Goal: Task Accomplishment & Management: Complete application form

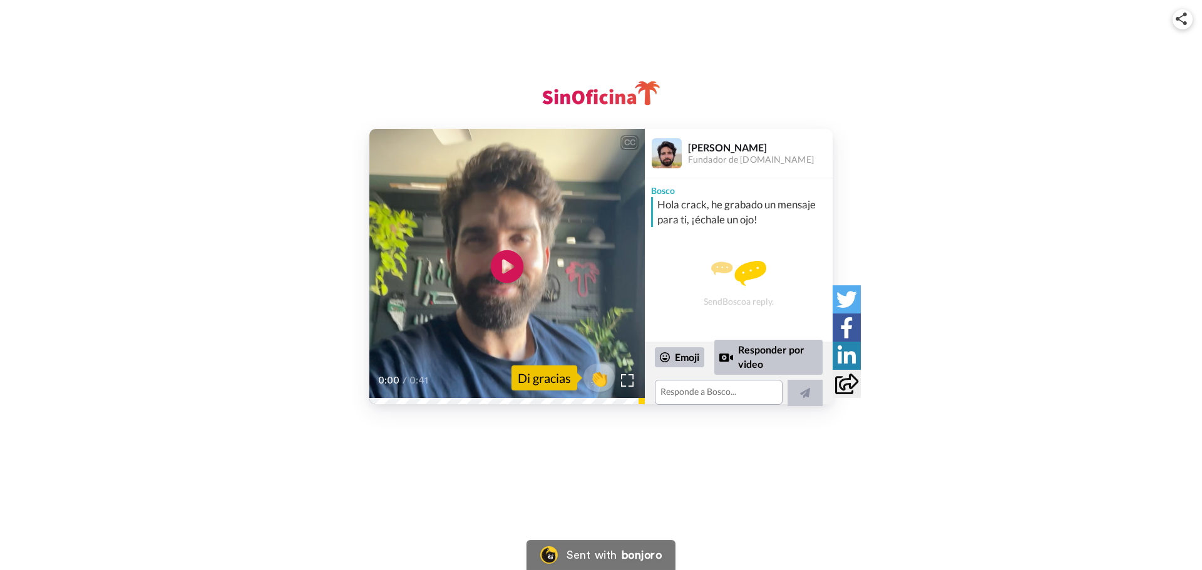
click at [506, 270] on icon "Play/Pause" at bounding box center [507, 266] width 33 height 59
click at [689, 396] on textarea at bounding box center [719, 392] width 128 height 25
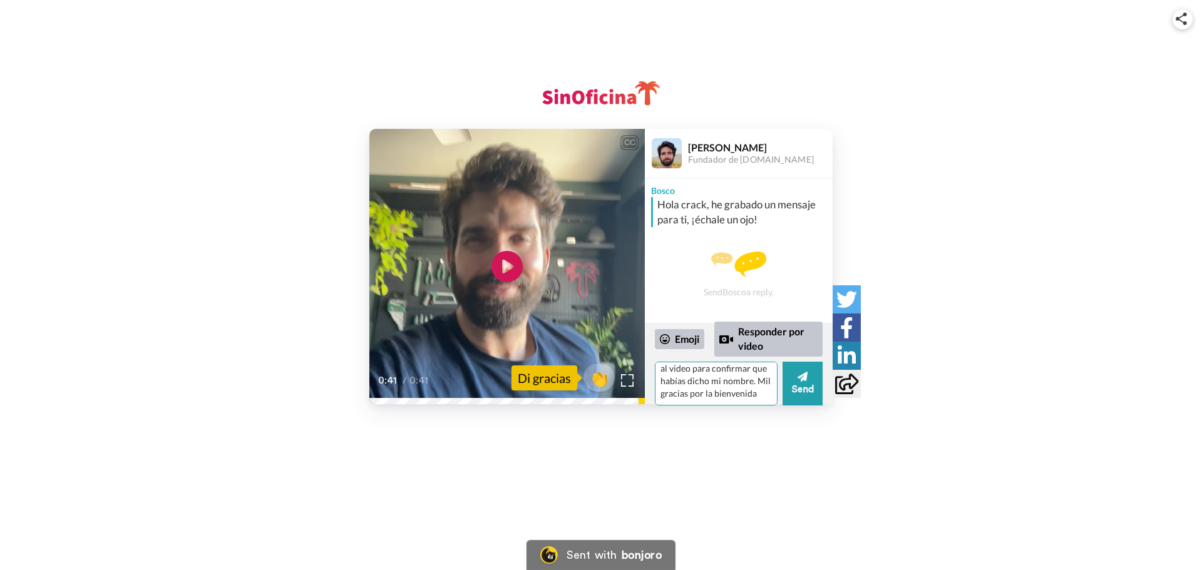
scroll to position [30, 0]
click at [509, 269] on icon "Play/Pause" at bounding box center [507, 266] width 33 height 59
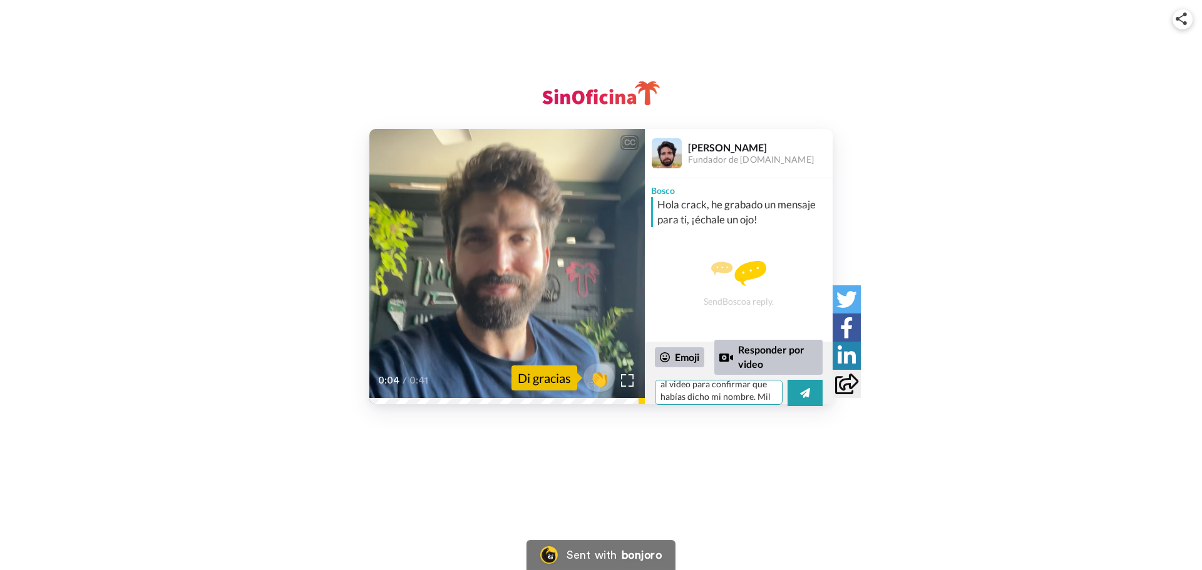
scroll to position [11, 0]
click at [691, 393] on textarea "Caray! Le he dado para atrás al video para confirmar que habías dicho mi nombre…" at bounding box center [719, 392] width 128 height 25
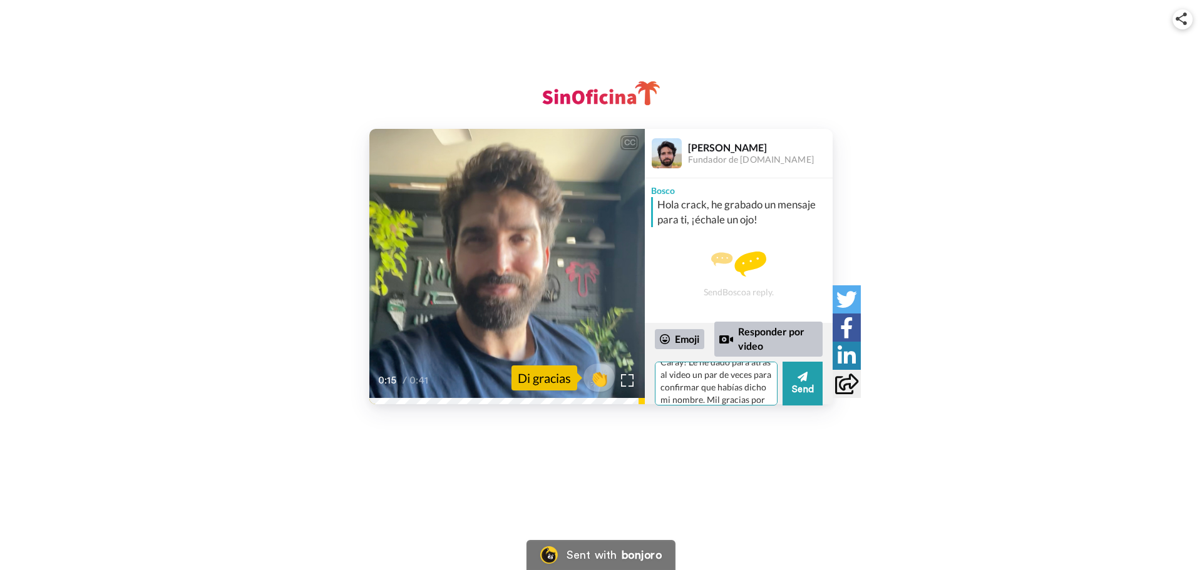
scroll to position [43, 0]
click at [731, 395] on textarea "Caray! Le he dado para atrás al video un par de veces para confirmar que habías…" at bounding box center [716, 384] width 123 height 44
type textarea "Caray! Le he dado para atrás al video un par de veces para confirmar que habías…"
click at [788, 388] on button "Send" at bounding box center [803, 384] width 40 height 44
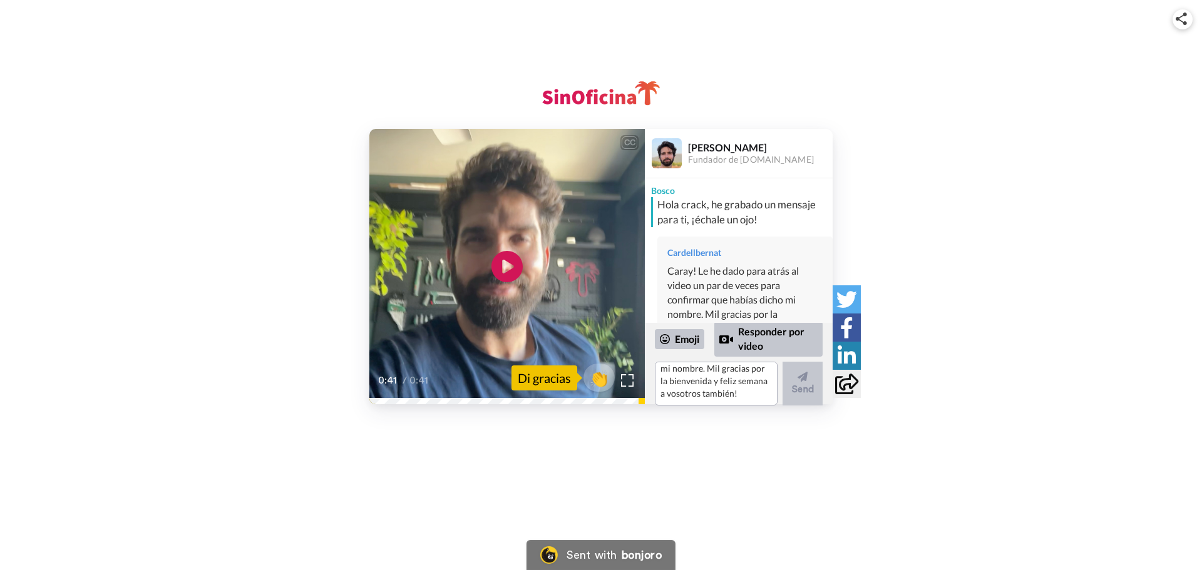
scroll to position [0, 0]
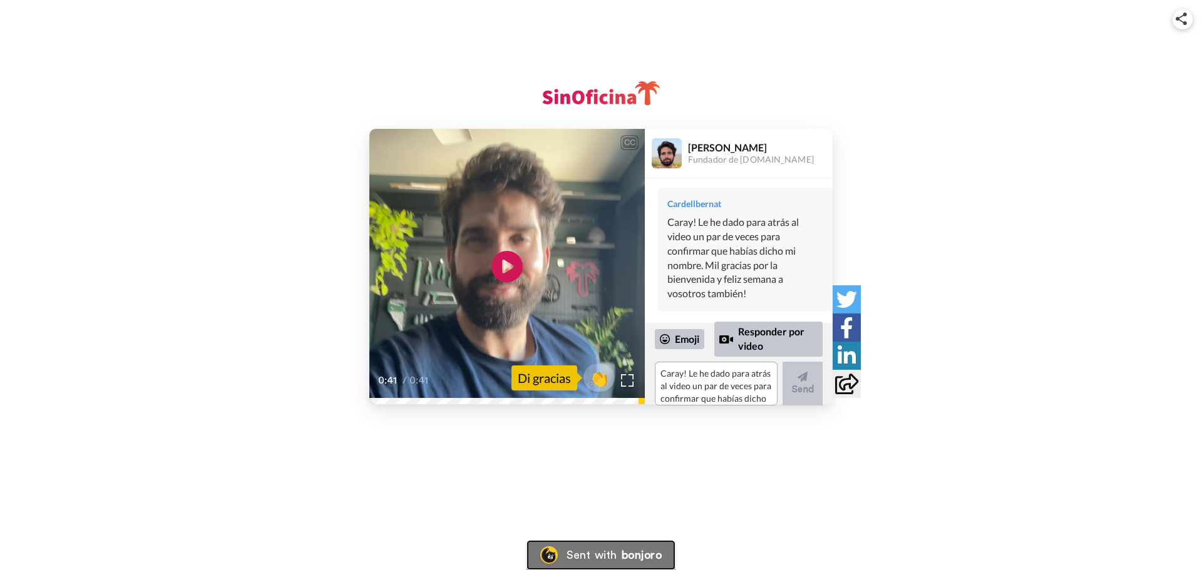
click at [606, 555] on div "Sent with" at bounding box center [592, 555] width 50 height 11
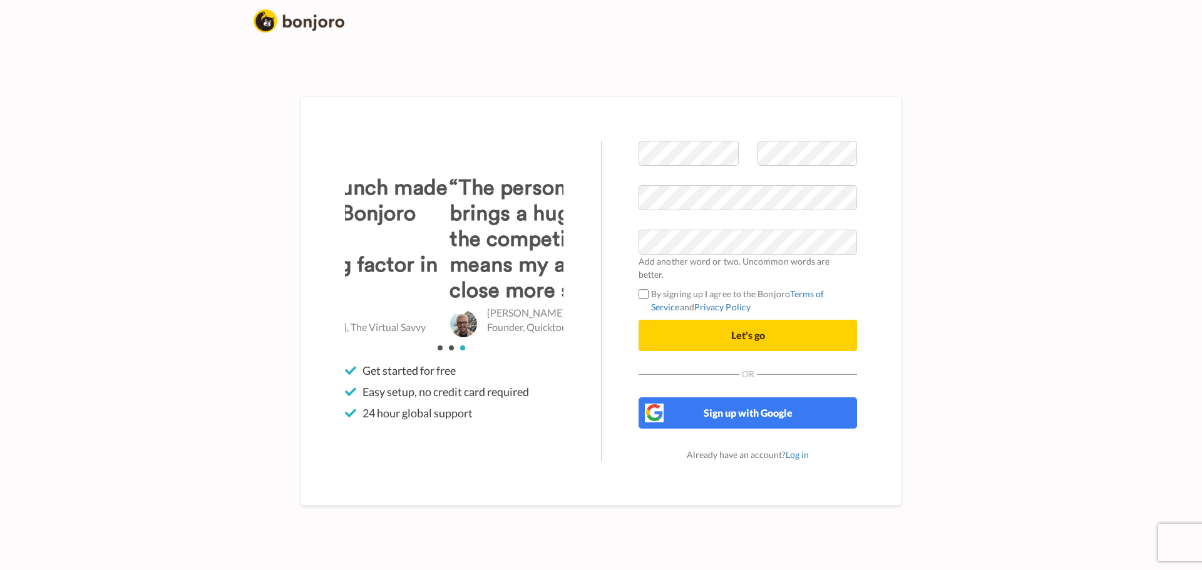
click at [649, 287] on label "By signing up I agree to the Bonjoro Terms of Service and Privacy Policy" at bounding box center [748, 300] width 219 height 26
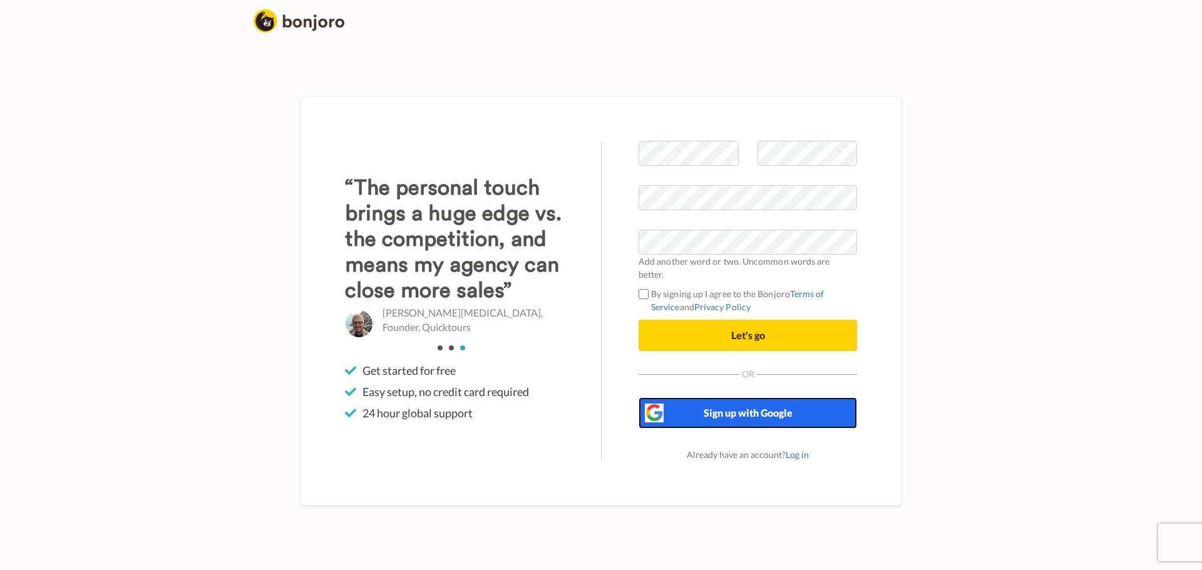
click at [722, 411] on span "Sign up with Google" at bounding box center [748, 413] width 89 height 12
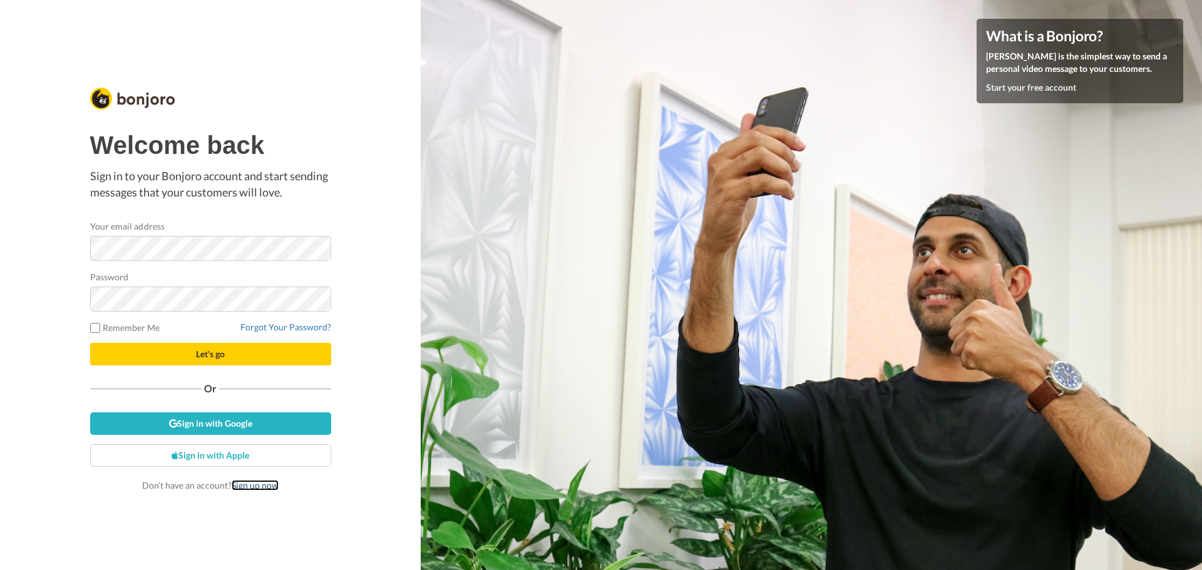
click at [264, 483] on link "Sign up now" at bounding box center [255, 485] width 47 height 11
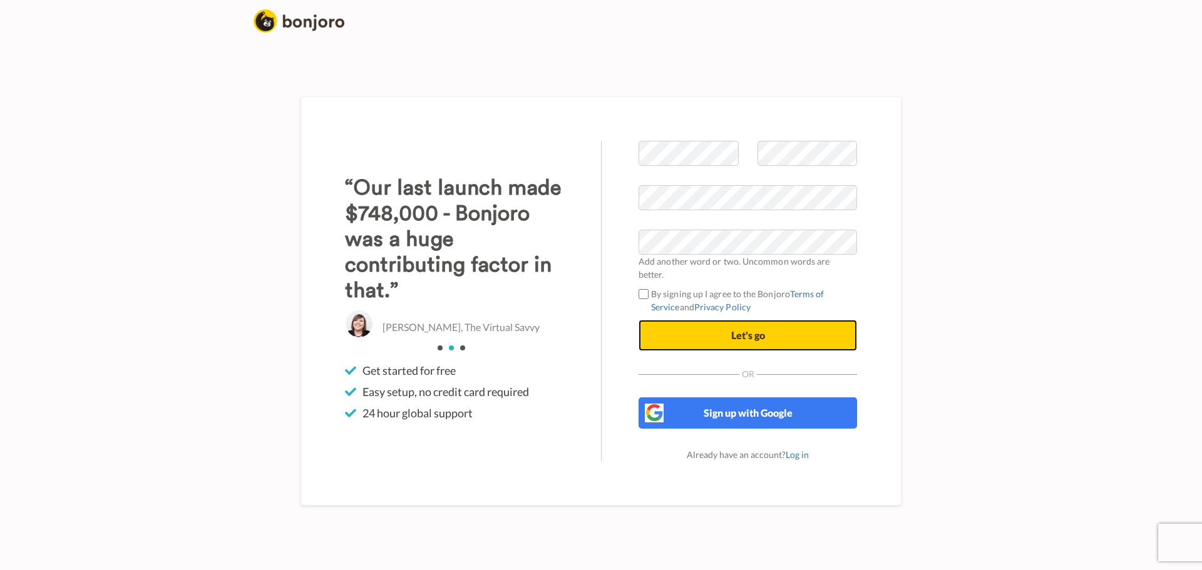
click at [672, 332] on button "Let's go" at bounding box center [748, 335] width 219 height 31
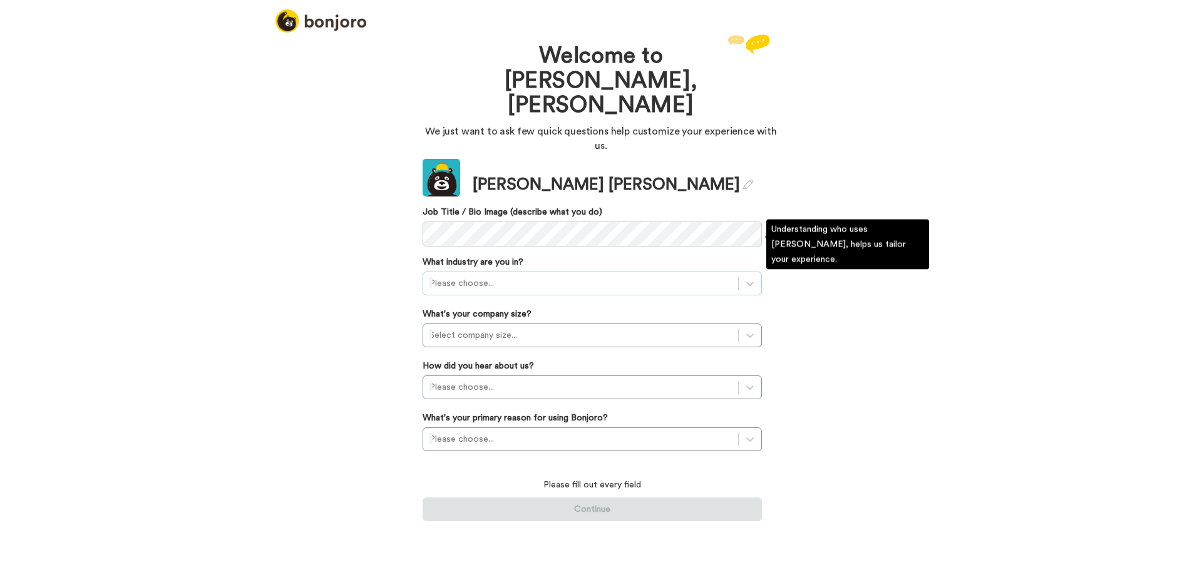
click at [558, 276] on div at bounding box center [581, 283] width 302 height 15
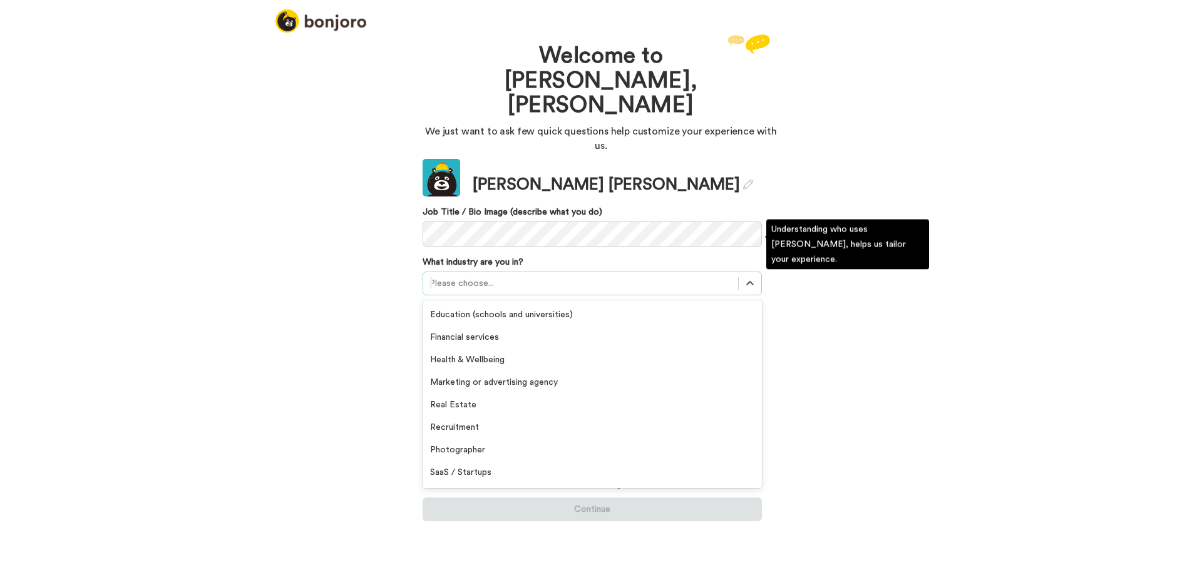
scroll to position [173, 0]
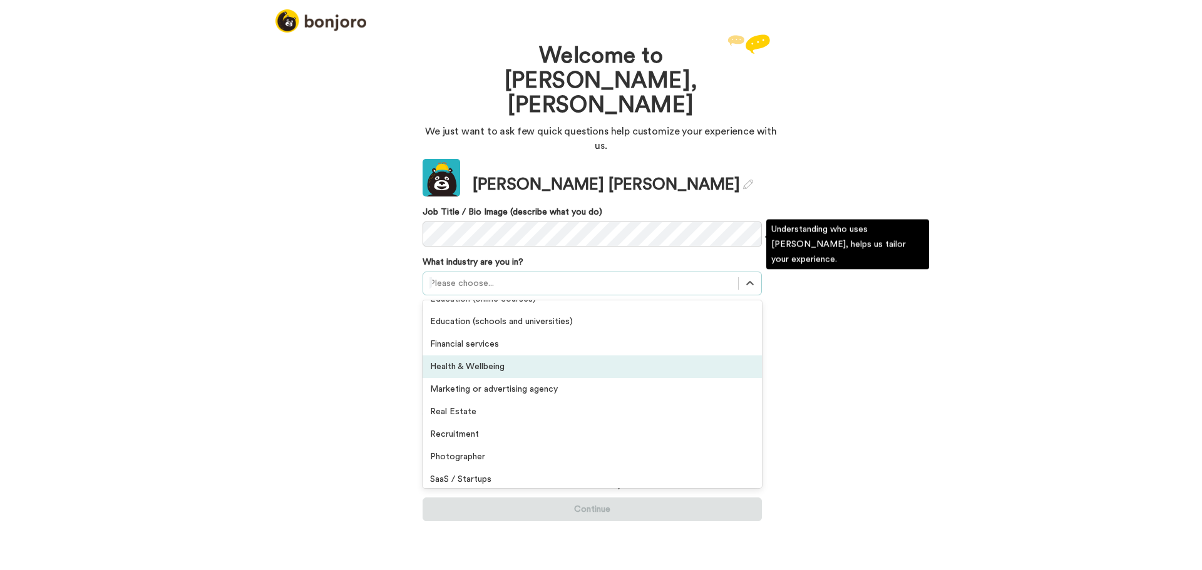
click at [514, 356] on div "Health & Wellbeing" at bounding box center [592, 367] width 339 height 23
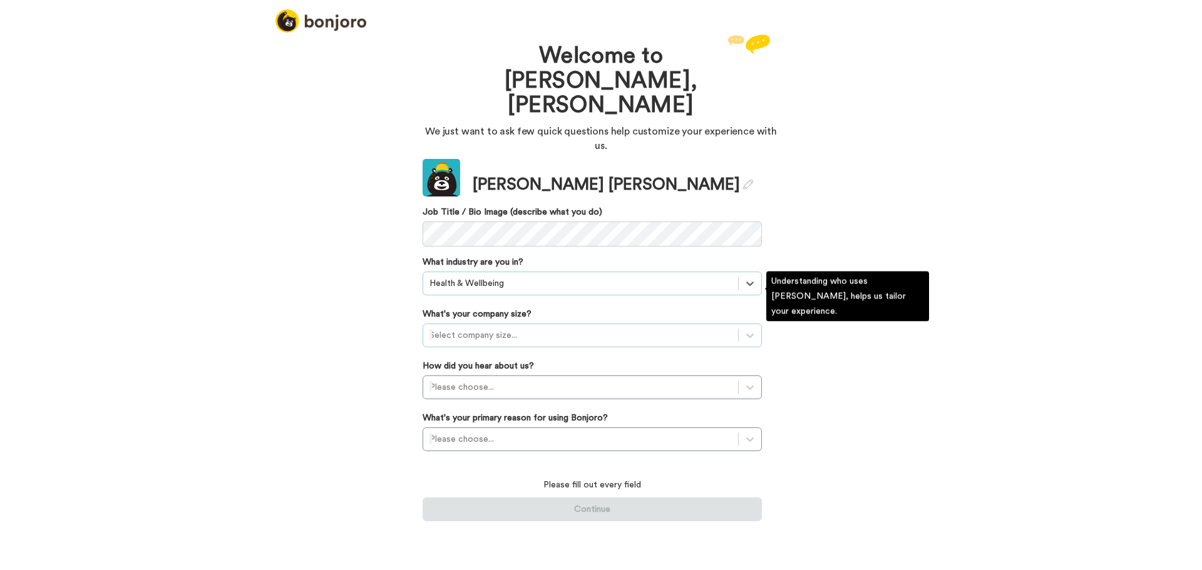
click at [496, 328] on div at bounding box center [581, 335] width 302 height 15
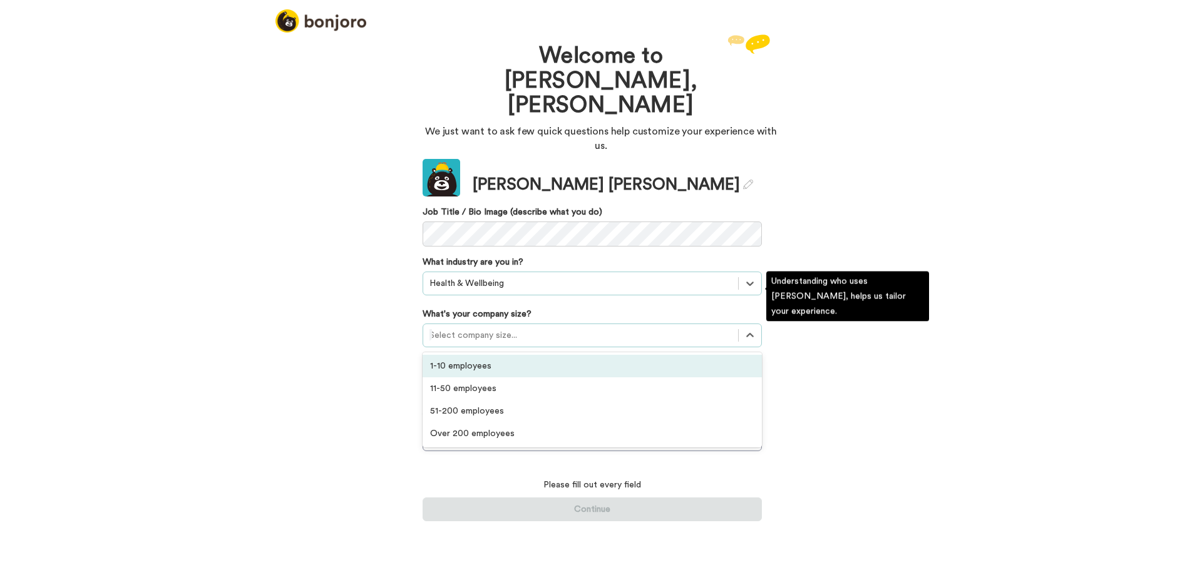
click at [522, 355] on div "1-10 employees" at bounding box center [592, 366] width 339 height 23
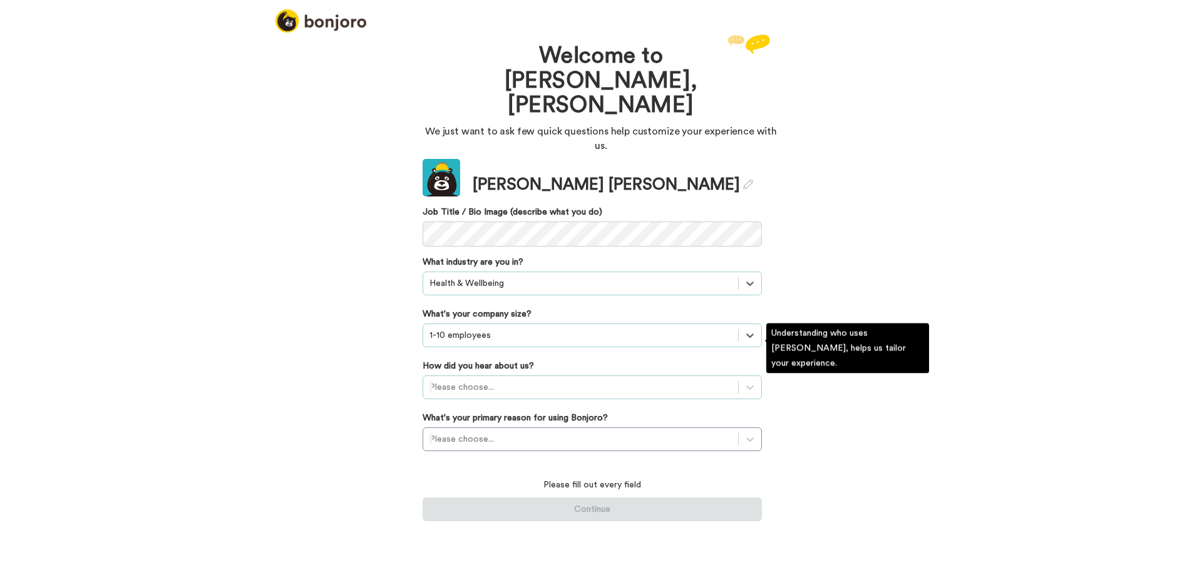
click at [513, 380] on div at bounding box center [581, 387] width 302 height 15
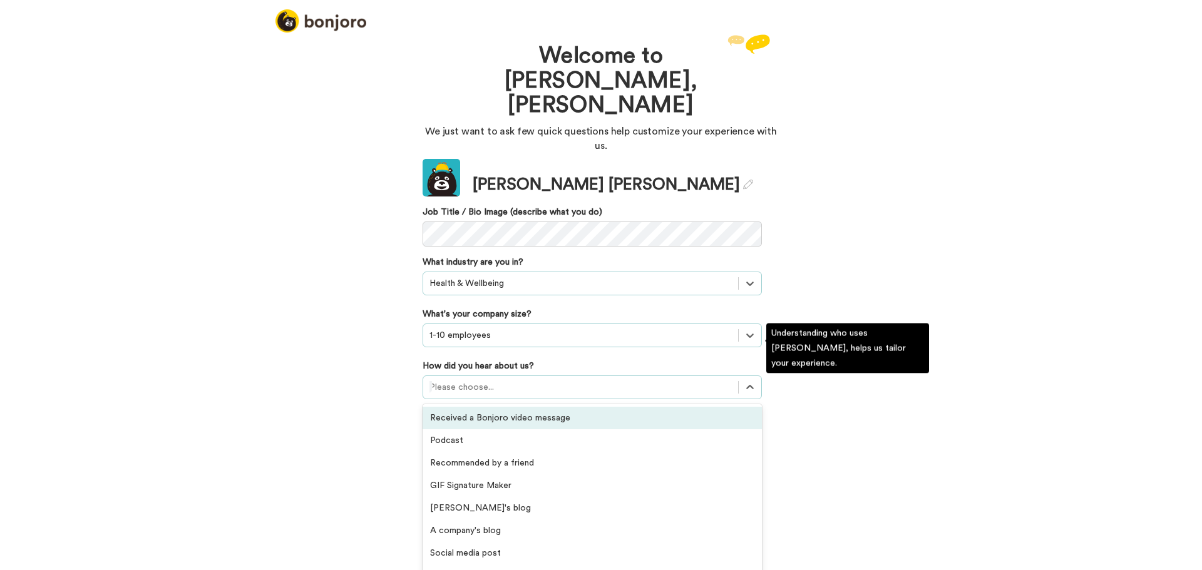
click at [564, 407] on div "Received a Bonjoro video message" at bounding box center [592, 418] width 339 height 23
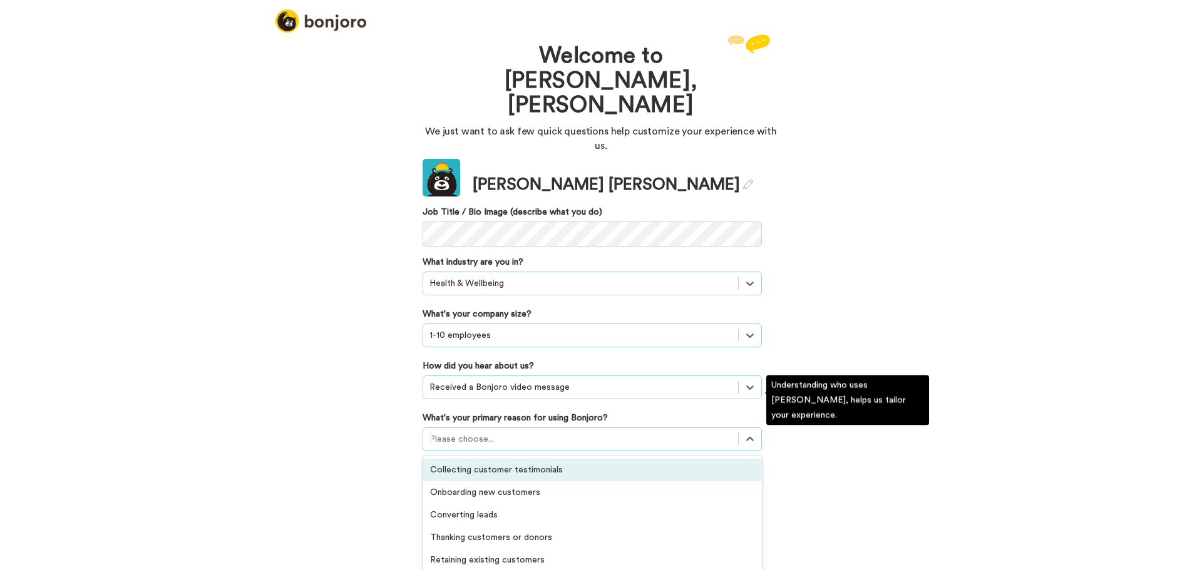
click at [529, 432] on div at bounding box center [581, 439] width 302 height 15
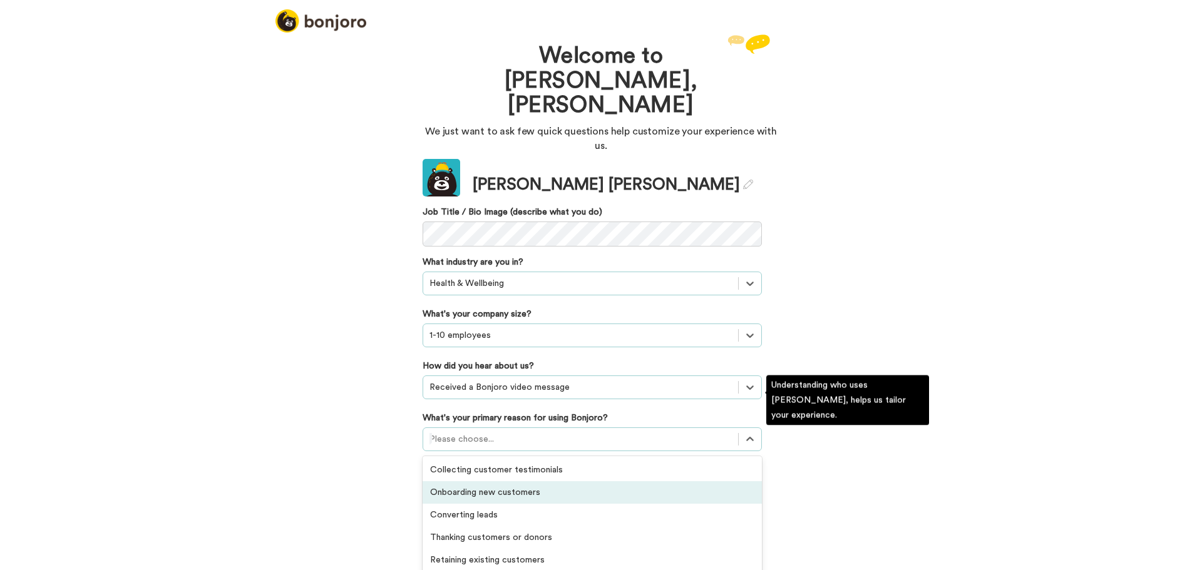
click at [580, 482] on div "Onboarding new customers" at bounding box center [592, 493] width 339 height 23
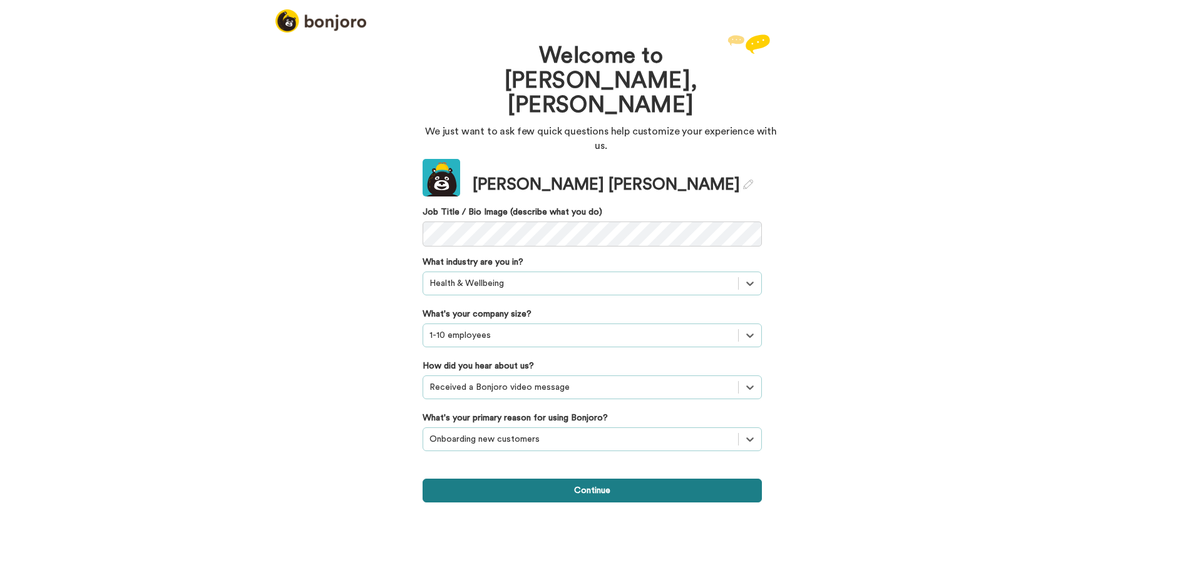
click at [546, 479] on button "Continue" at bounding box center [592, 491] width 339 height 24
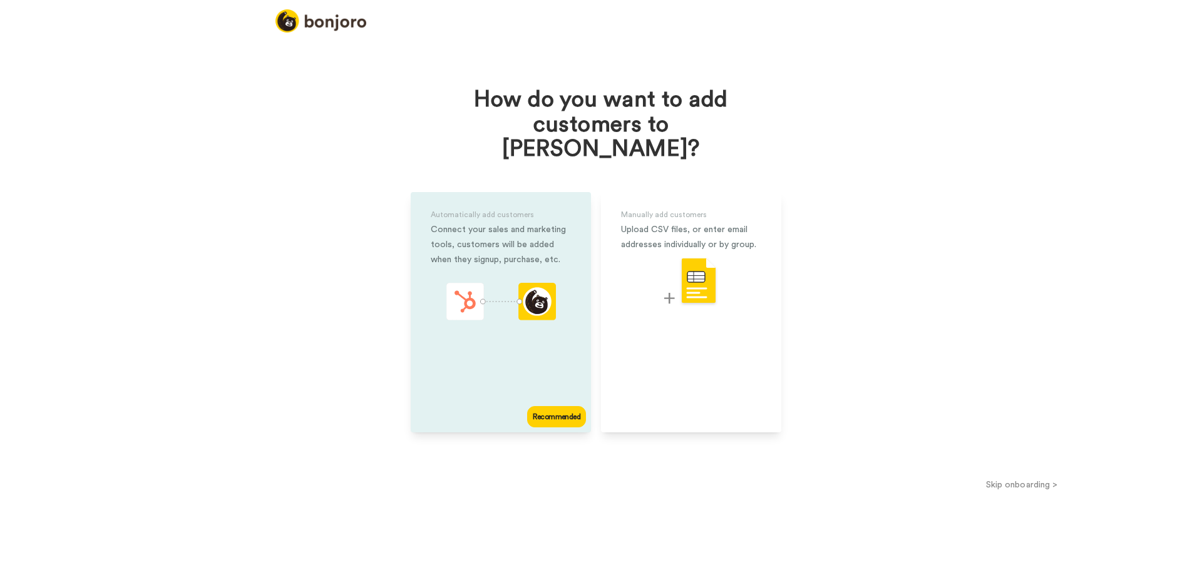
click at [549, 406] on div "Recommended" at bounding box center [556, 416] width 59 height 21
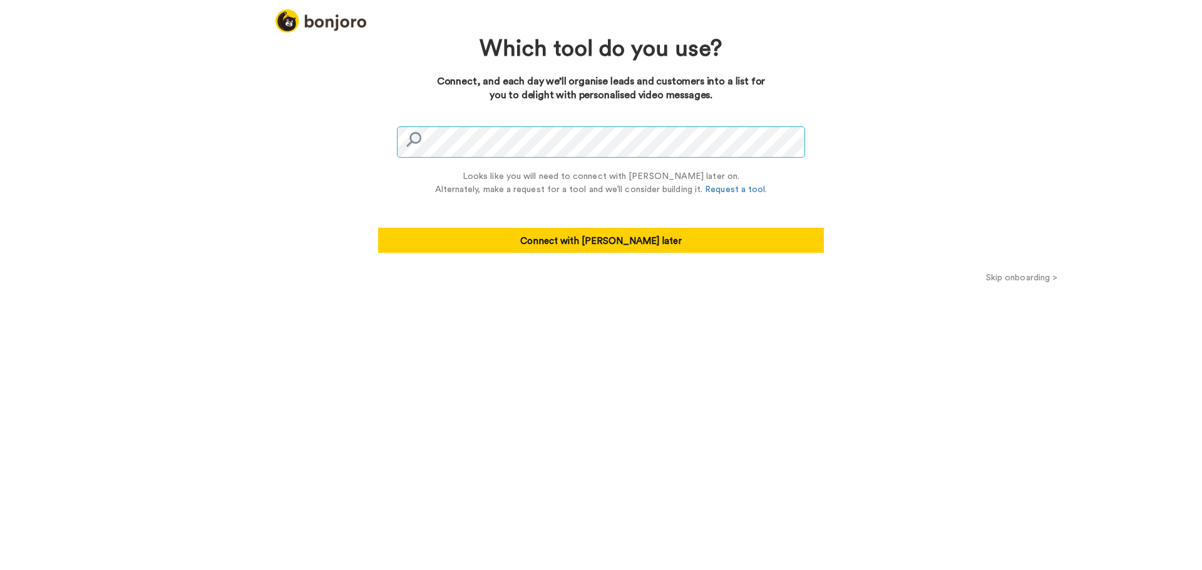
click at [395, 148] on div "Looks like you will need to connect with Zapier later on. Alternately, make a r…" at bounding box center [601, 187] width 446 height 132
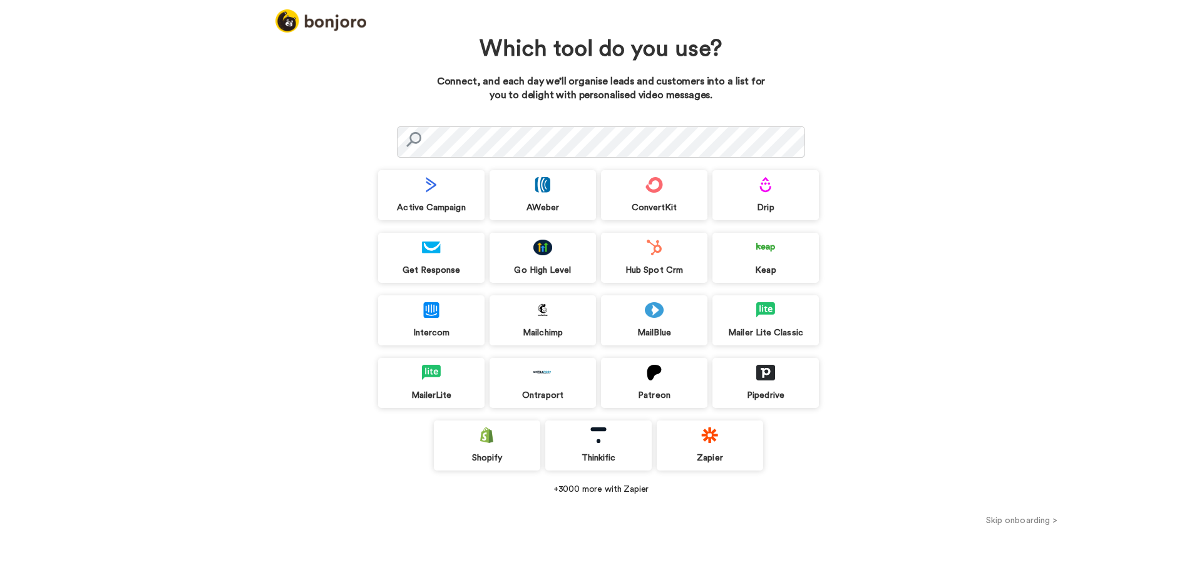
click at [1014, 520] on button "Skip onboarding >" at bounding box center [1022, 520] width 361 height 13
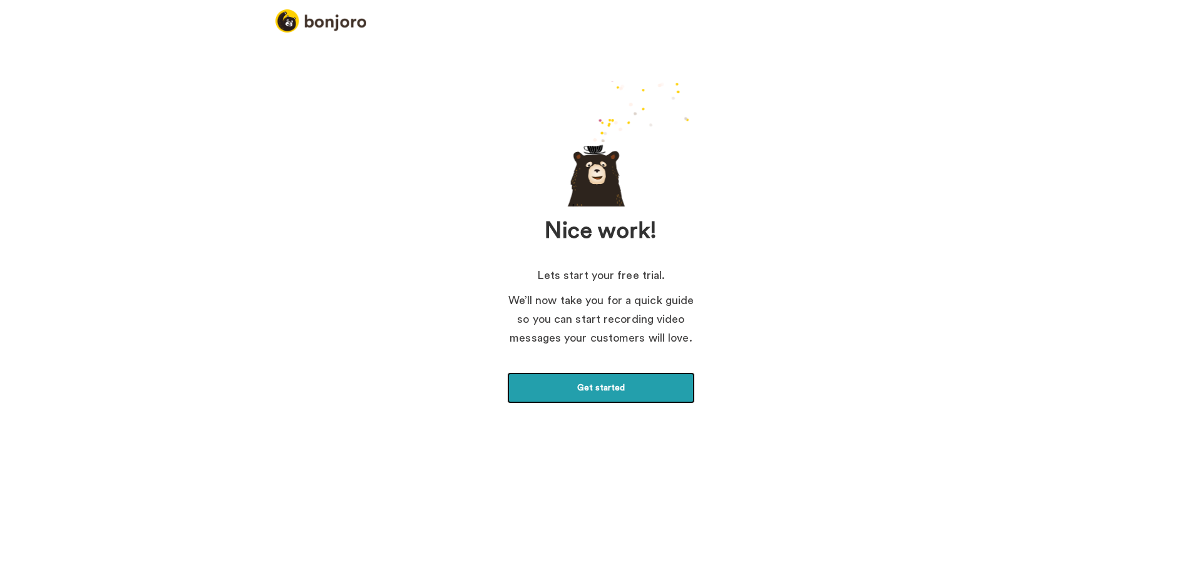
click at [620, 391] on link "Get started" at bounding box center [601, 388] width 188 height 31
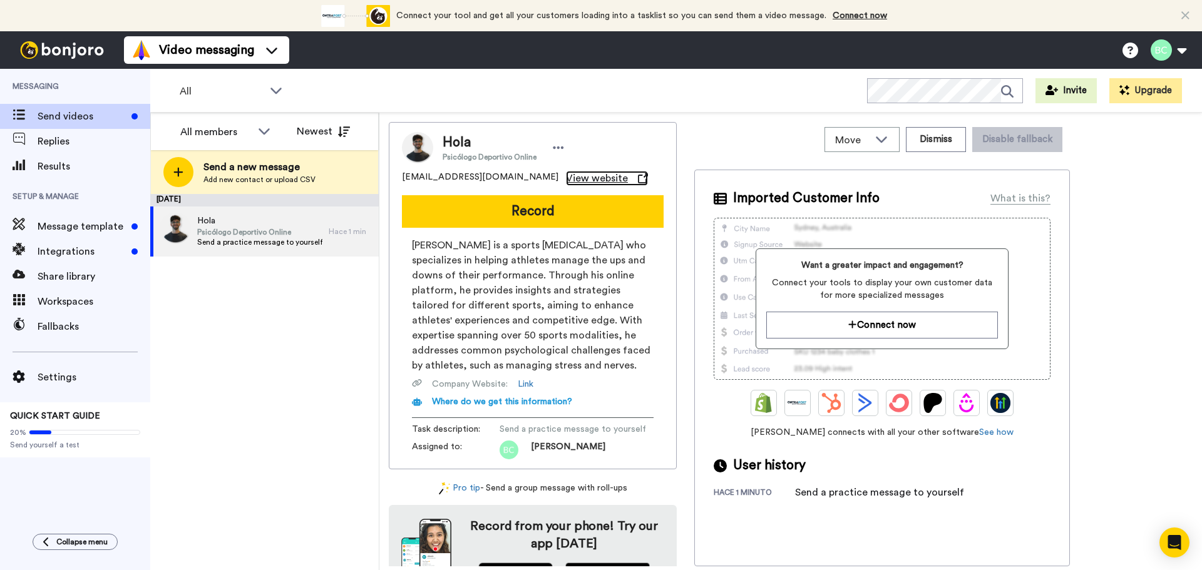
click at [566, 181] on span "View website" at bounding box center [597, 178] width 62 height 15
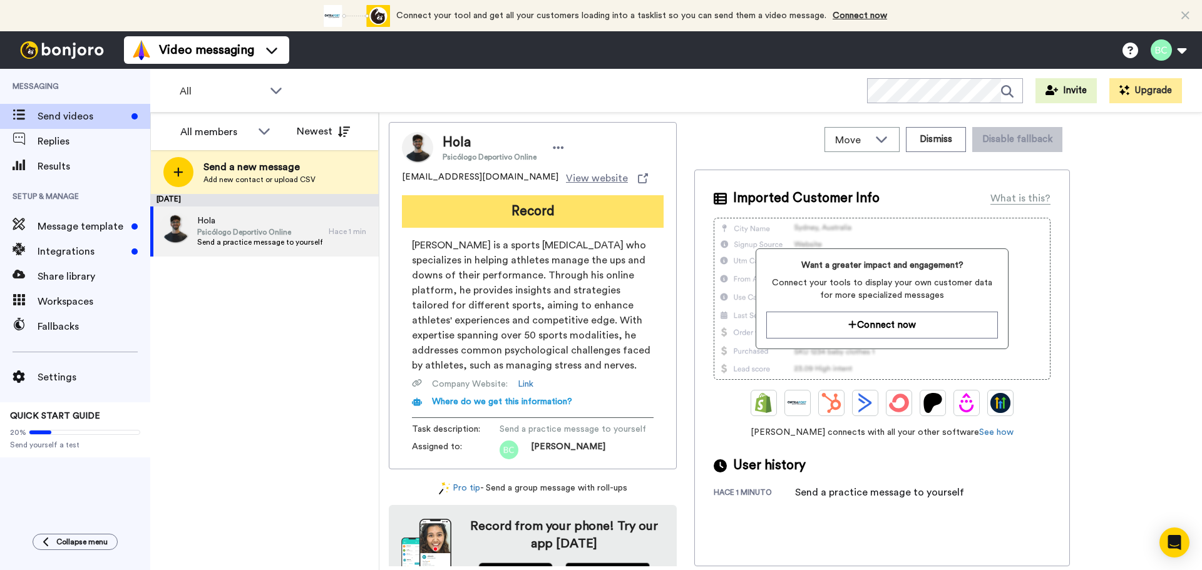
click at [517, 203] on button "Record" at bounding box center [533, 211] width 262 height 33
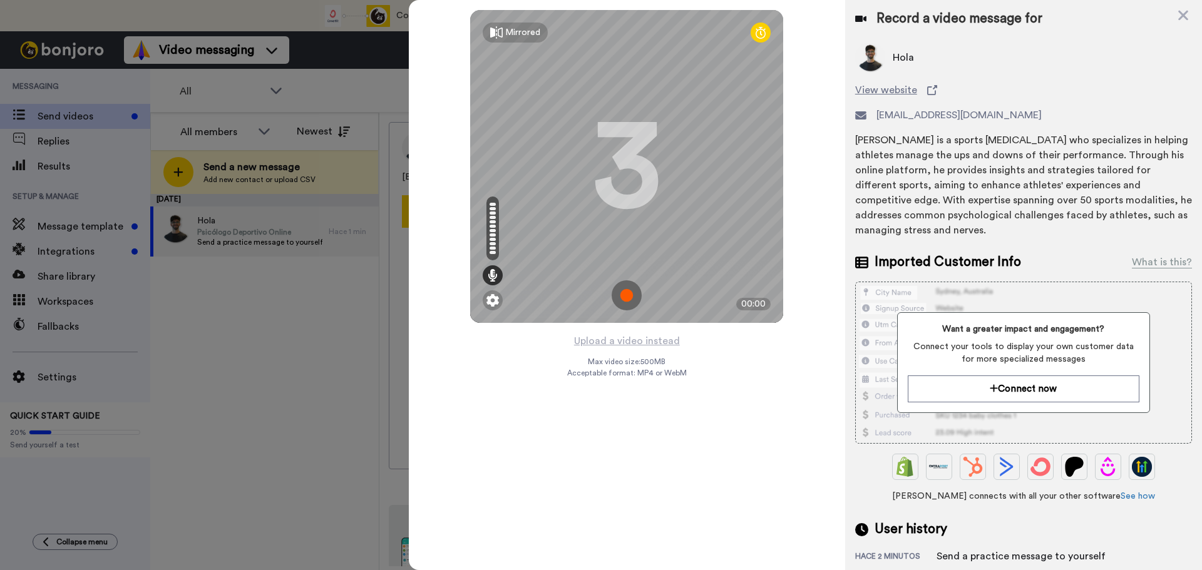
click at [630, 295] on img at bounding box center [627, 296] width 30 height 30
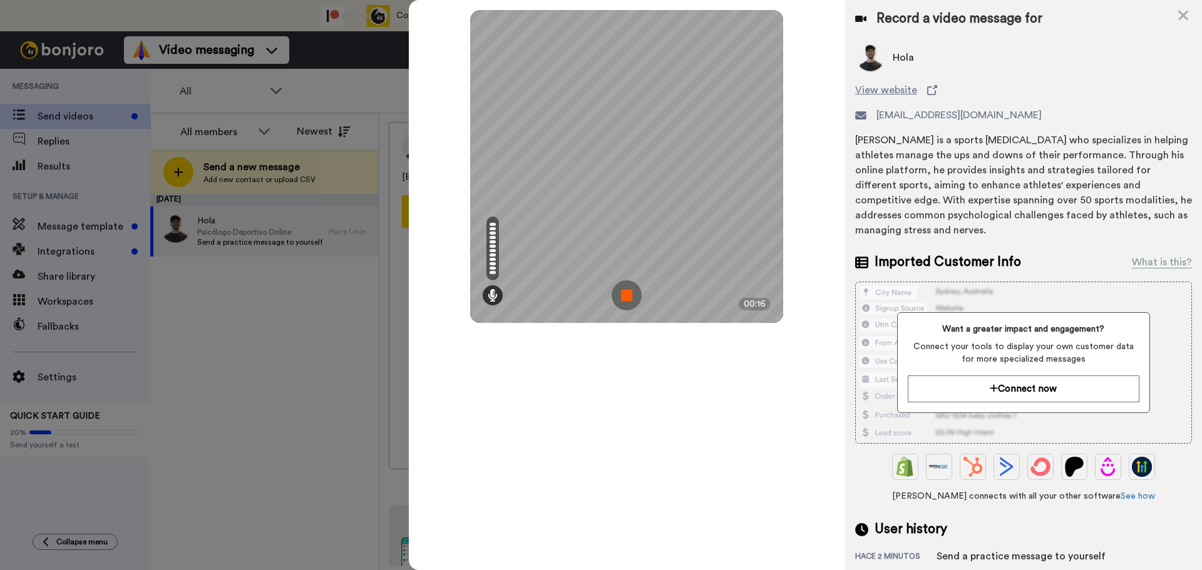
click at [626, 294] on img at bounding box center [627, 296] width 30 height 30
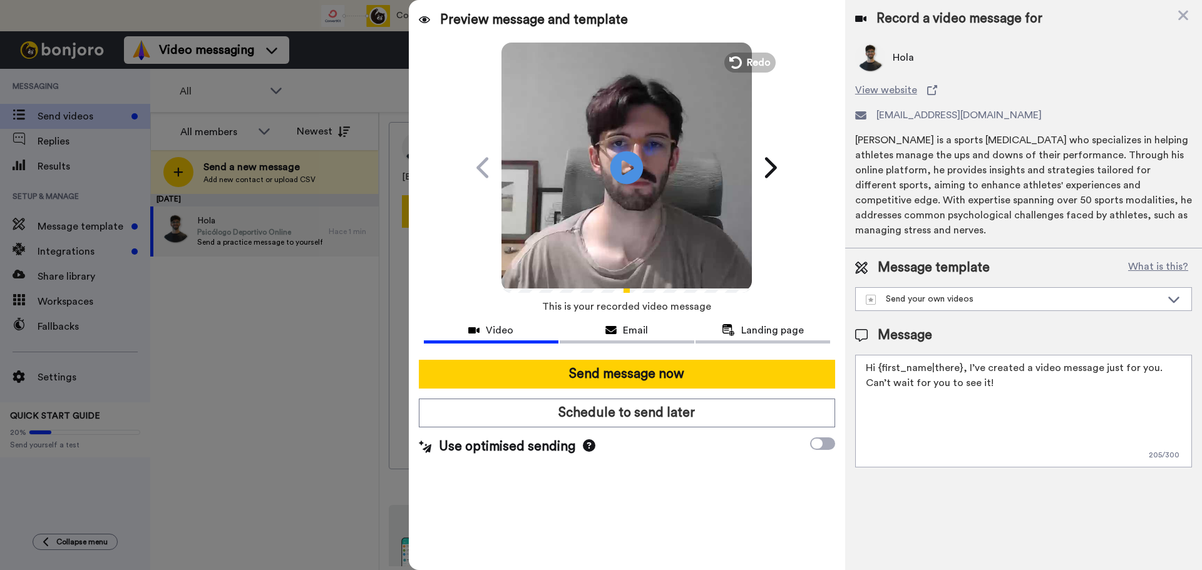
click at [636, 171] on icon at bounding box center [627, 167] width 33 height 33
click at [587, 446] on icon at bounding box center [589, 446] width 13 height 13
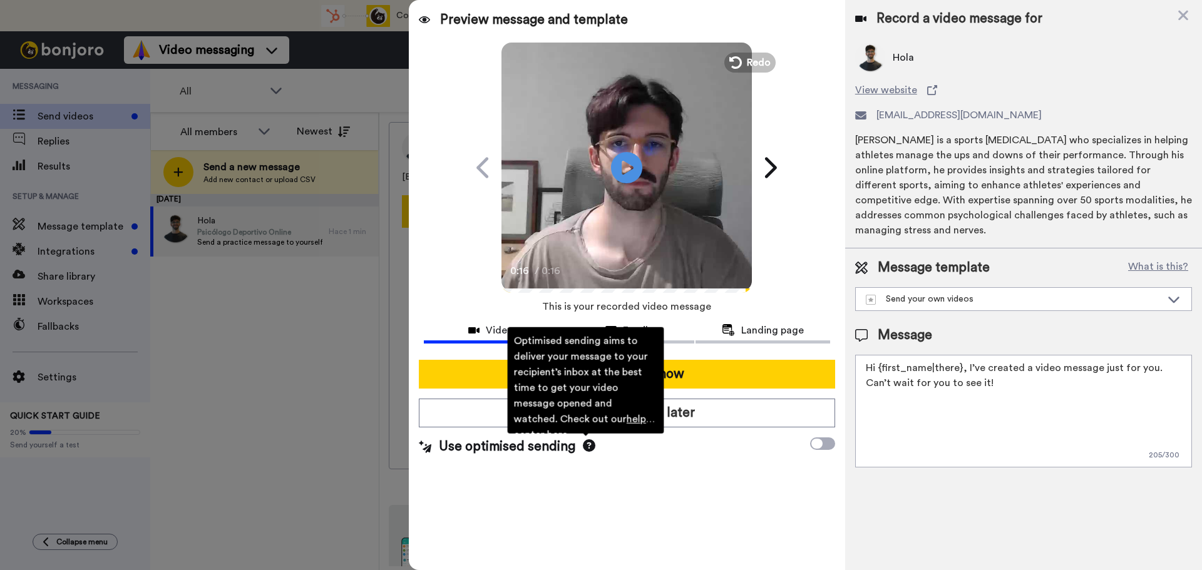
click at [670, 497] on div "Preview message and template Play/Pause 0:16 / 0:16 A video message with you in…" at bounding box center [627, 285] width 436 height 570
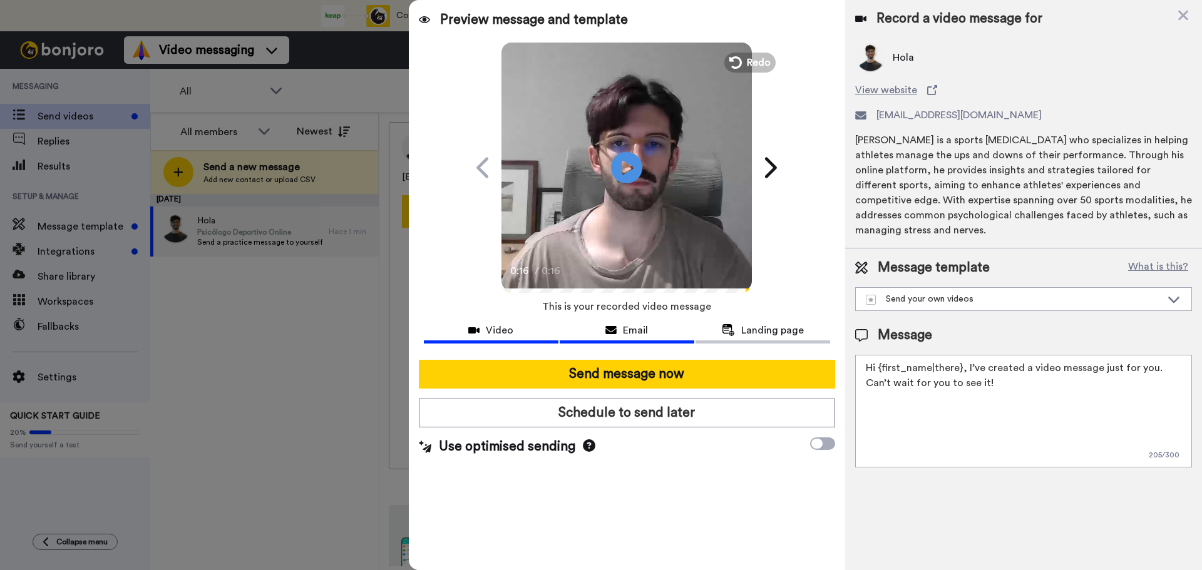
click at [645, 329] on span "Email" at bounding box center [635, 330] width 25 height 15
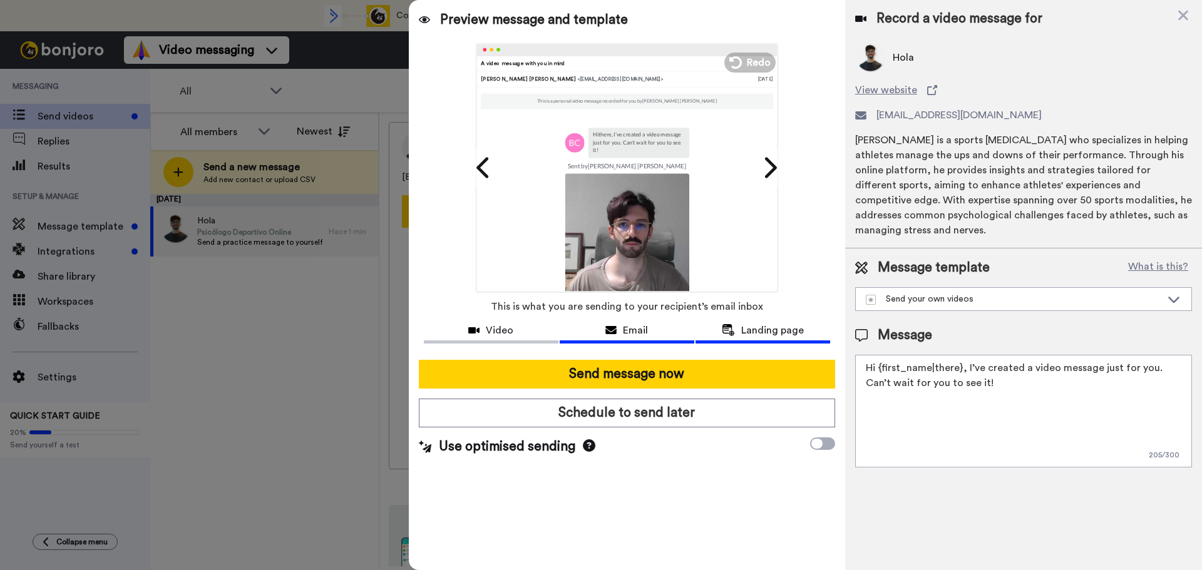
click at [733, 332] on icon at bounding box center [728, 330] width 13 height 12
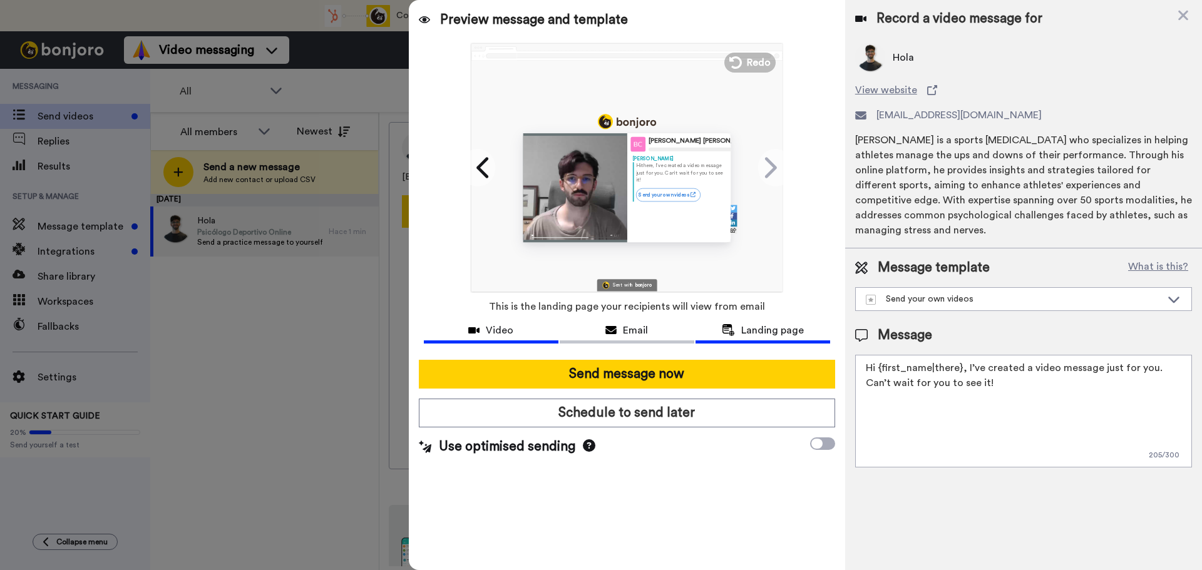
click at [515, 329] on div "Video" at bounding box center [491, 330] width 135 height 15
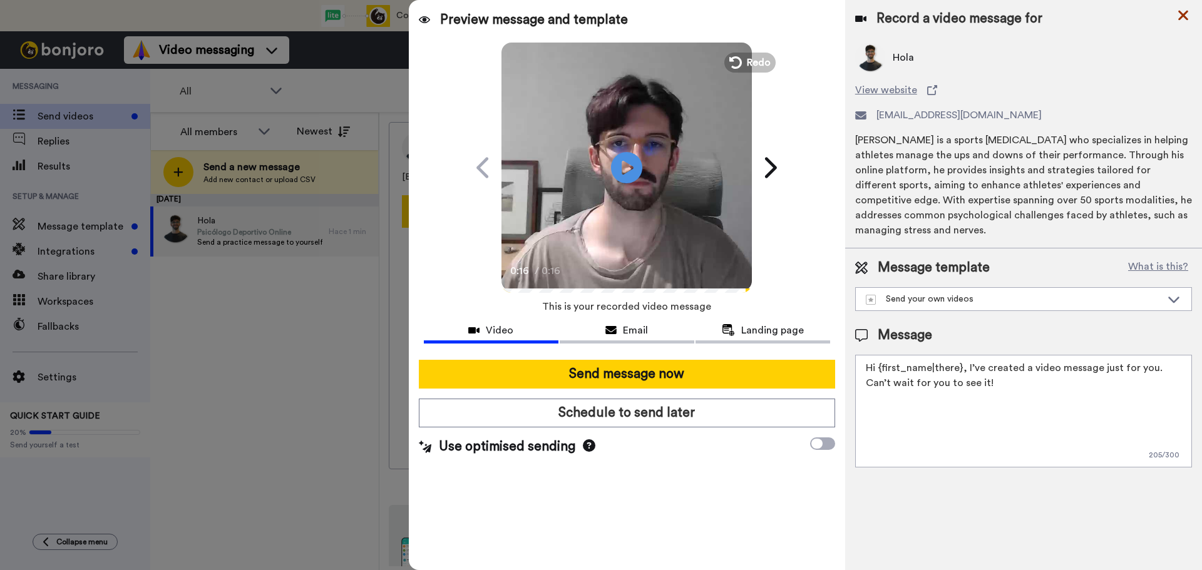
click at [1185, 13] on icon at bounding box center [1184, 16] width 10 height 10
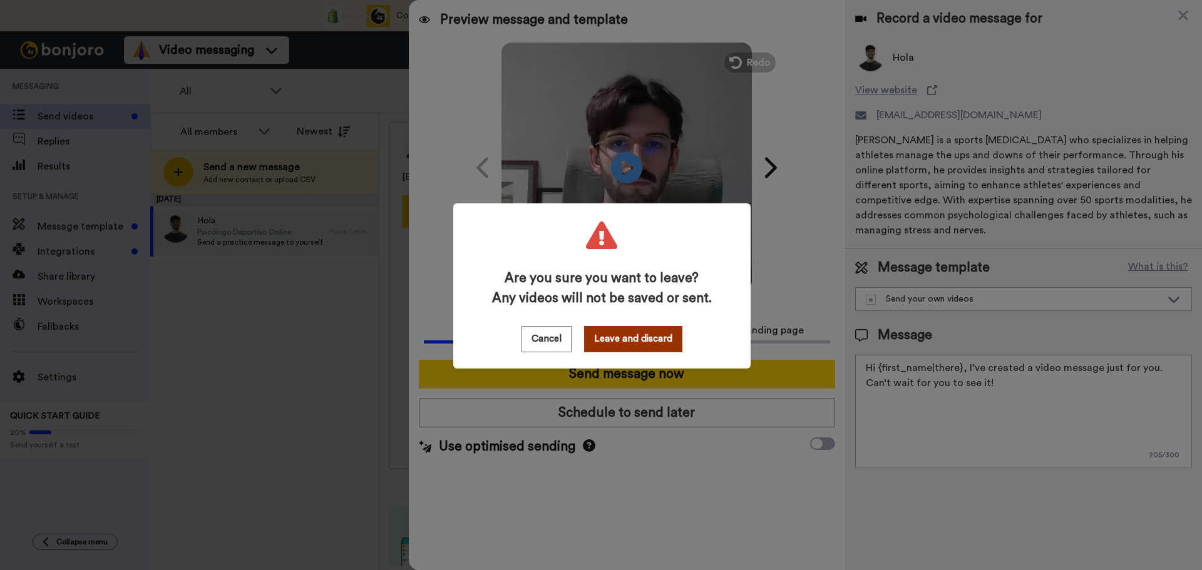
click at [657, 343] on button "Leave and discard" at bounding box center [633, 339] width 98 height 26
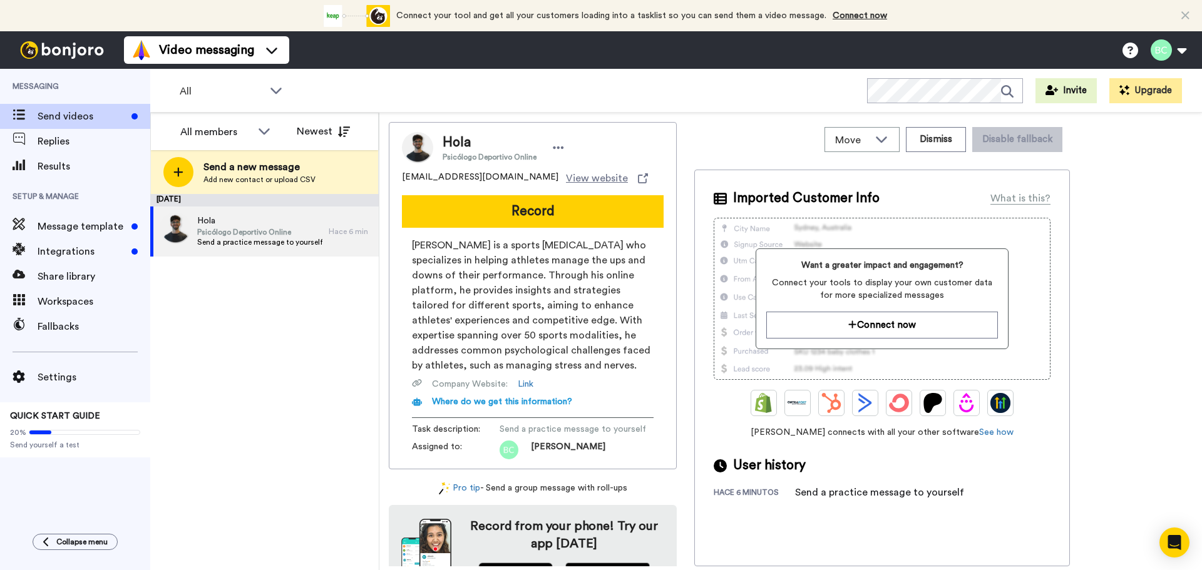
scroll to position [34, 0]
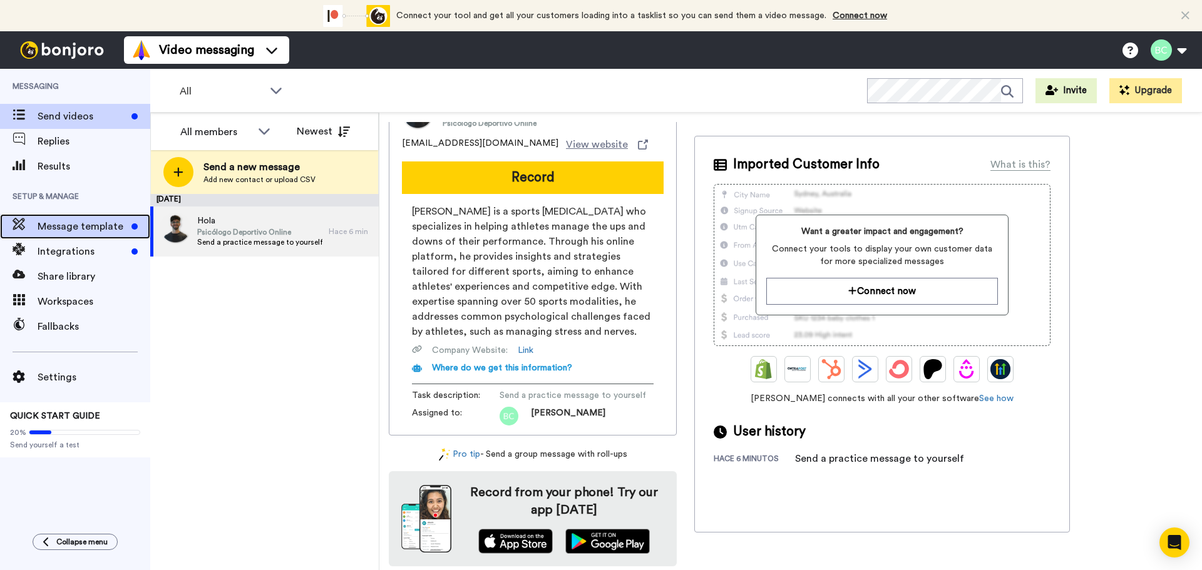
click at [94, 231] on span "Message template" at bounding box center [82, 226] width 89 height 15
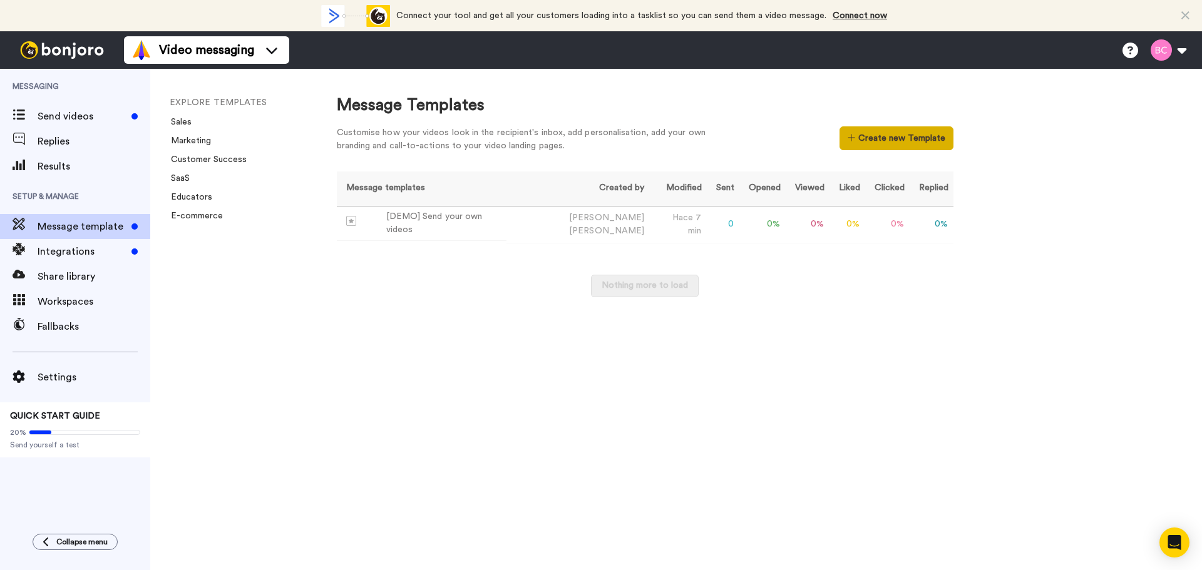
click at [861, 147] on button "Create new Template" at bounding box center [896, 138] width 113 height 24
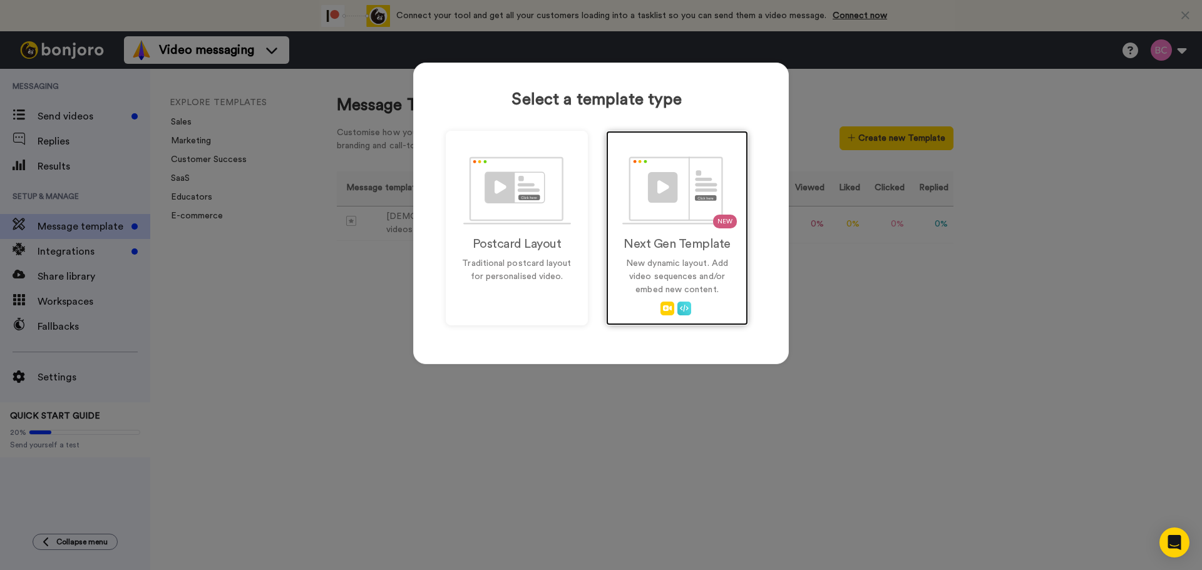
click at [658, 269] on p "New dynamic layout. Add video sequences and/or embed new content." at bounding box center [677, 276] width 116 height 39
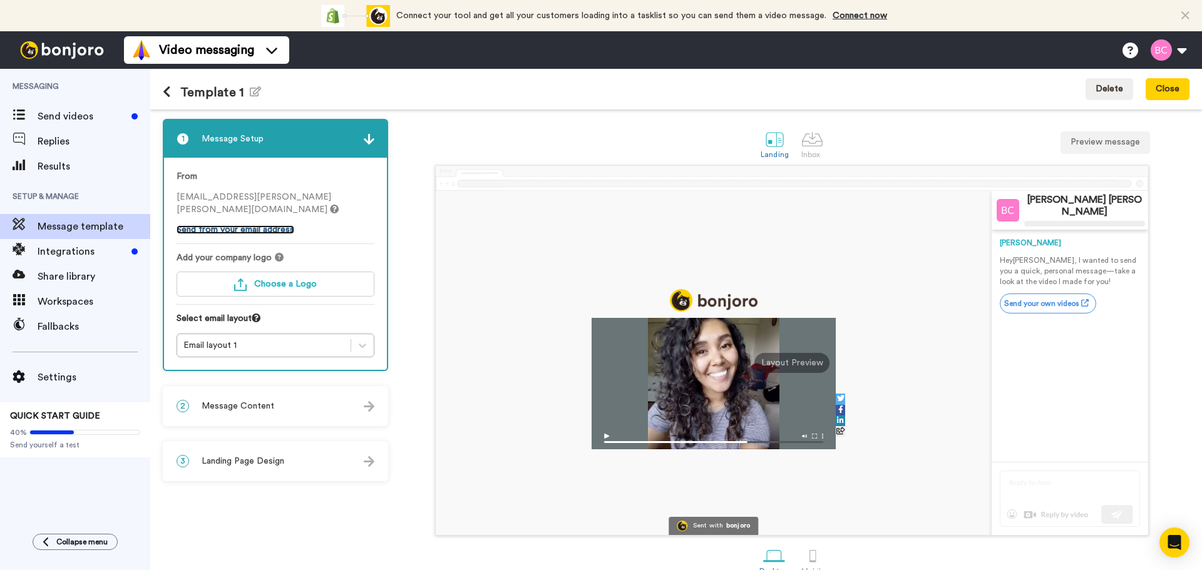
click at [250, 231] on link "Send from your email address" at bounding box center [236, 229] width 118 height 9
click at [291, 287] on span "Choose a Logo" at bounding box center [285, 284] width 63 height 9
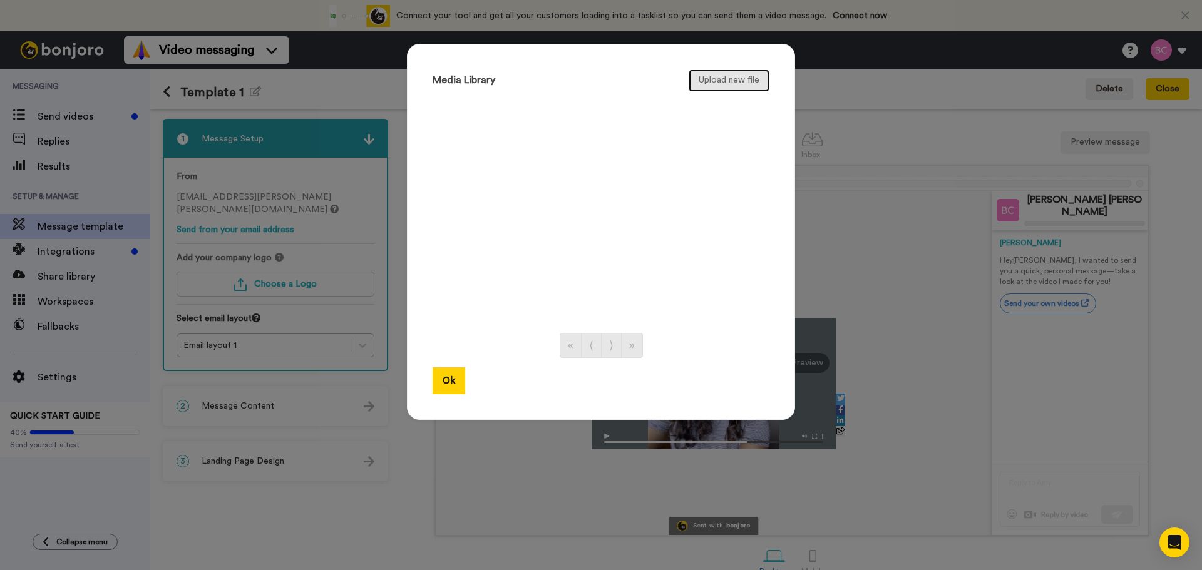
click at [709, 86] on button "Upload new file" at bounding box center [729, 81] width 81 height 23
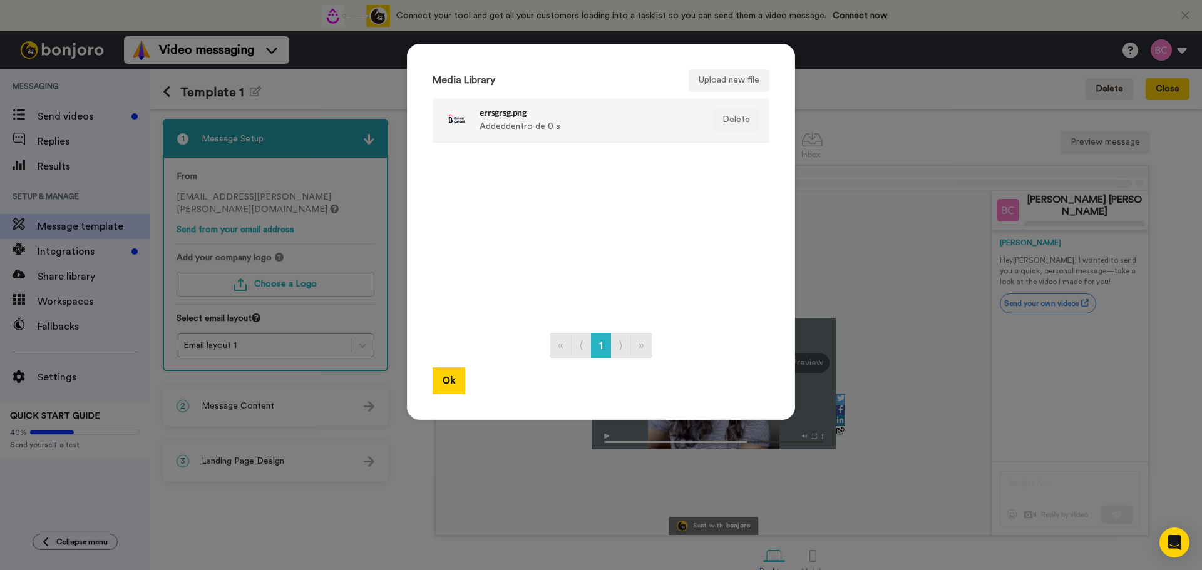
click at [463, 108] on div at bounding box center [457, 120] width 31 height 31
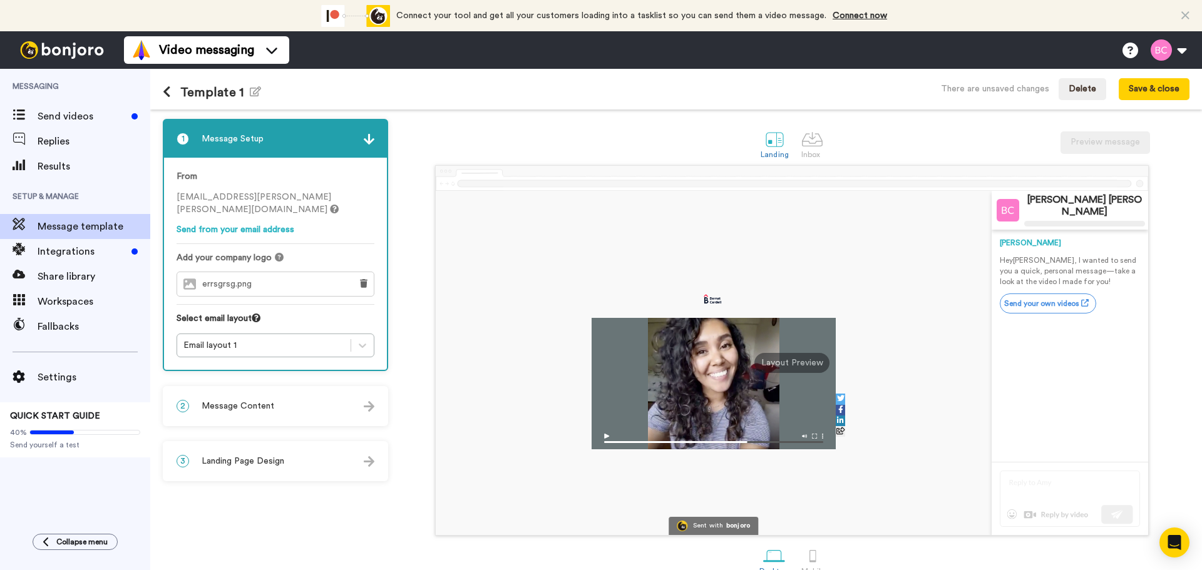
click at [287, 403] on div "2 Message Content" at bounding box center [275, 407] width 223 height 38
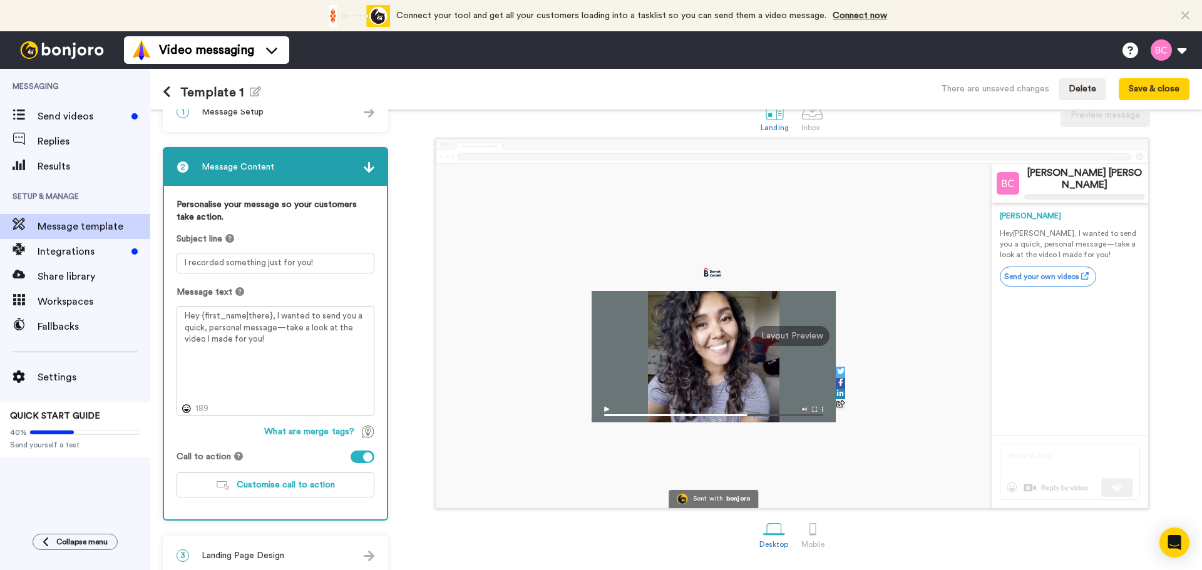
scroll to position [42, 0]
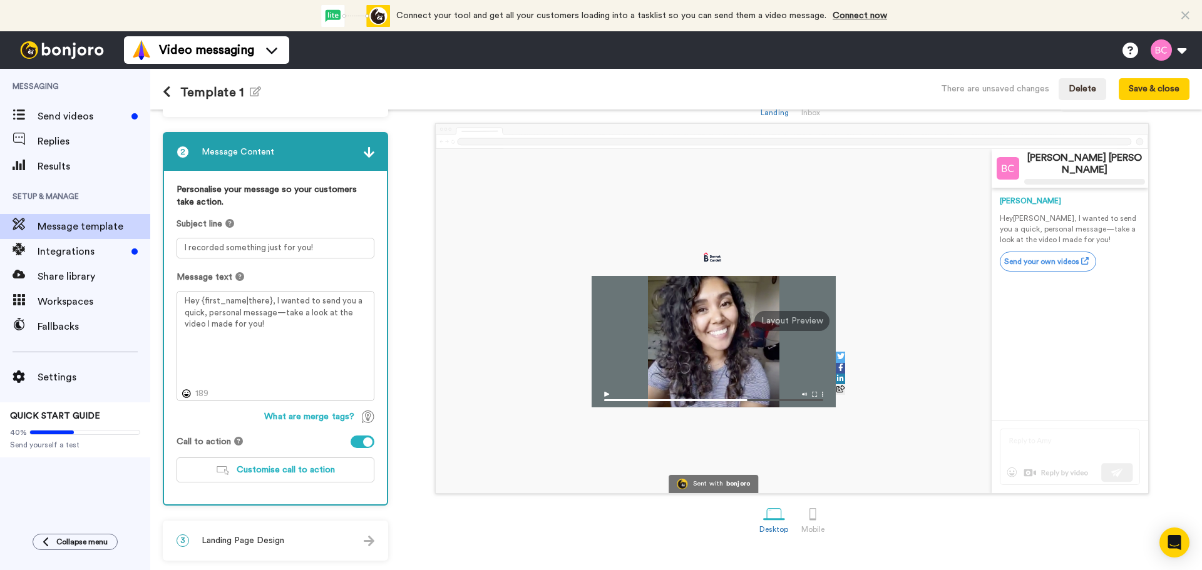
click at [259, 549] on div "3 Landing Page Design" at bounding box center [275, 541] width 223 height 38
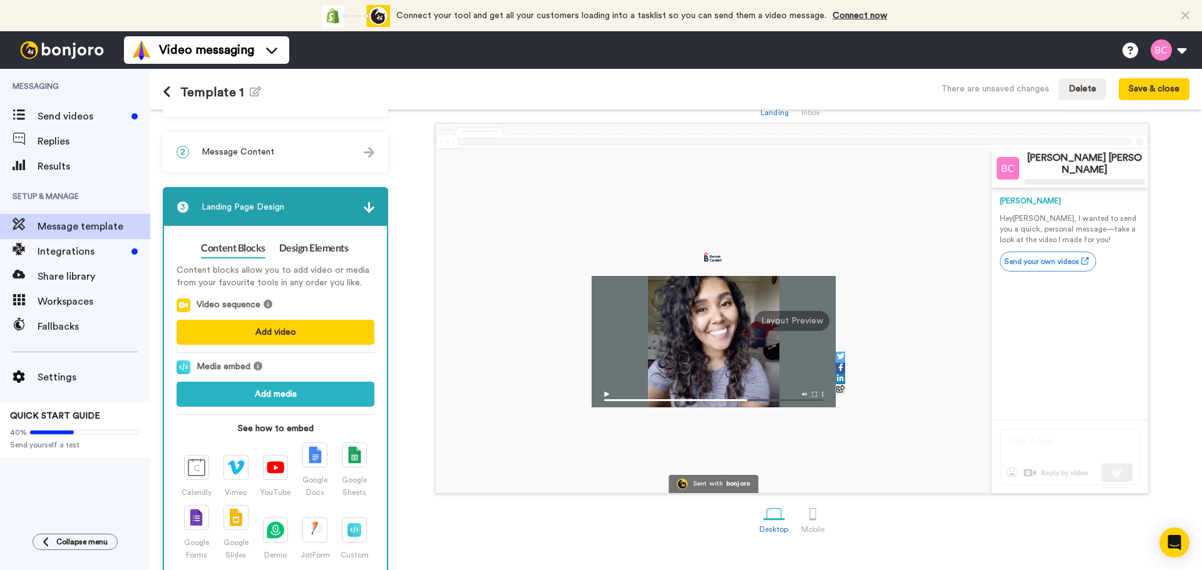
scroll to position [81, 0]
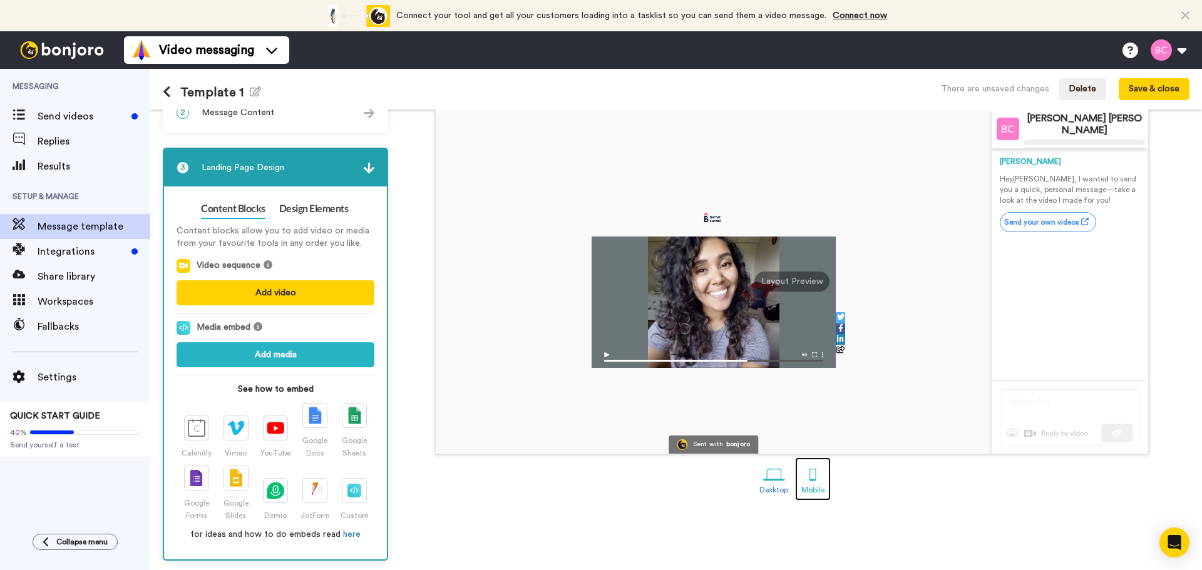
click at [809, 473] on div at bounding box center [813, 475] width 22 height 22
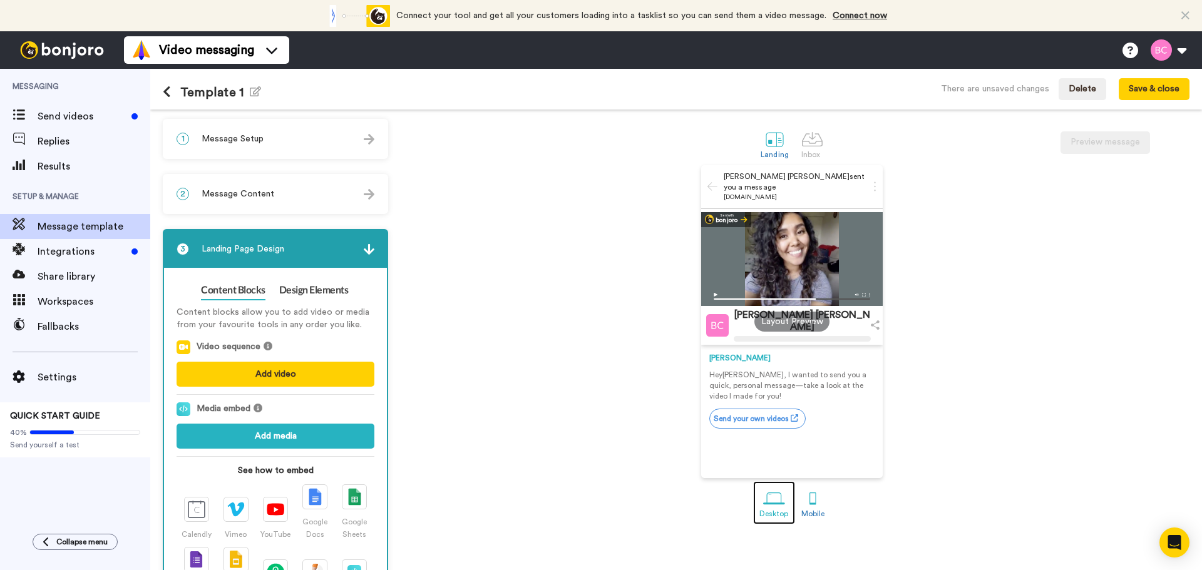
click at [764, 503] on div at bounding box center [774, 499] width 22 height 22
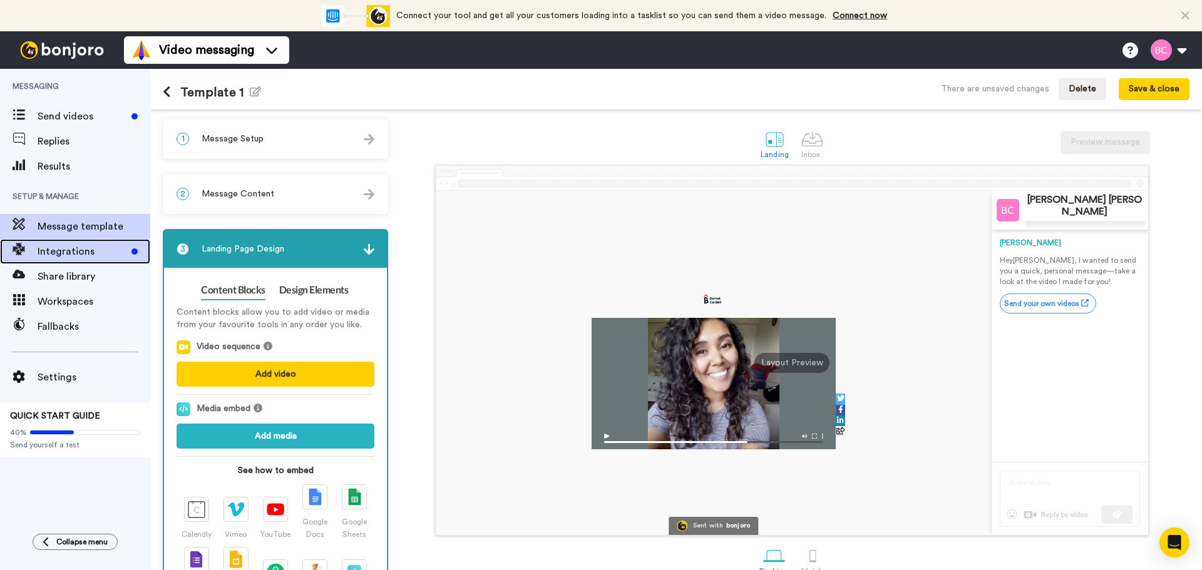
click at [111, 257] on span "Integrations" at bounding box center [82, 251] width 89 height 15
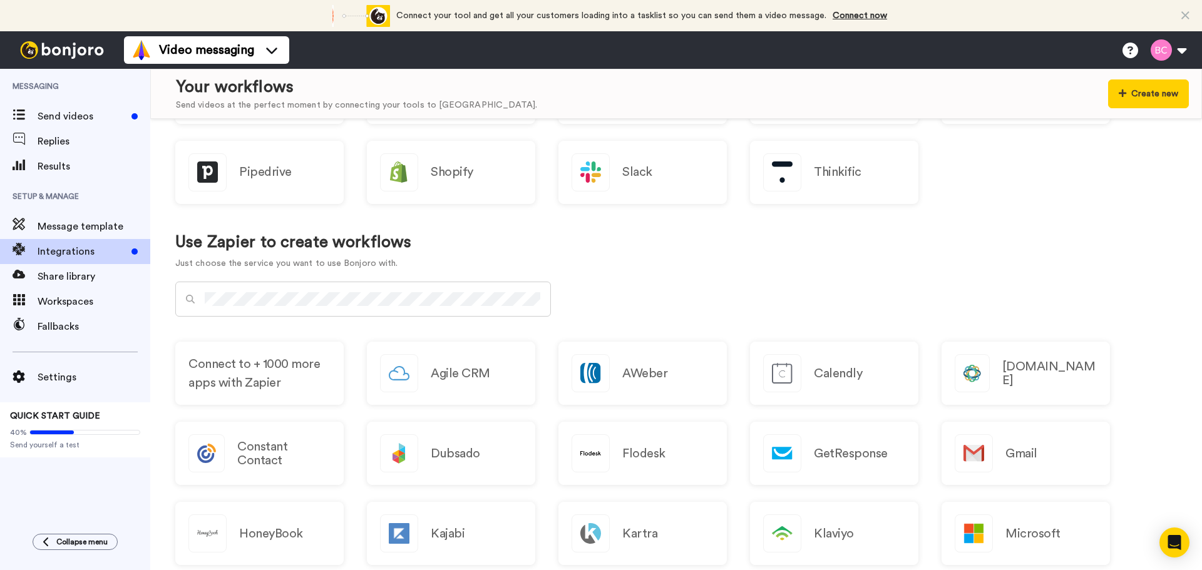
scroll to position [386, 0]
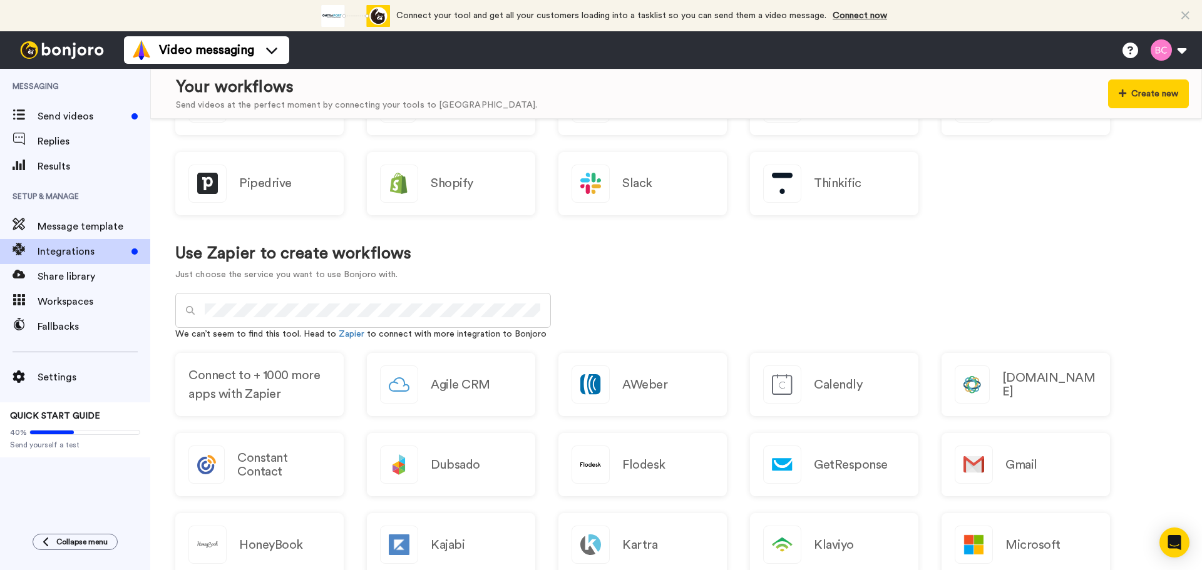
click at [731, 304] on div "Create new Integrate Just choose the service you want to use Bonjoro with. Acti…" at bounding box center [676, 344] width 1052 height 451
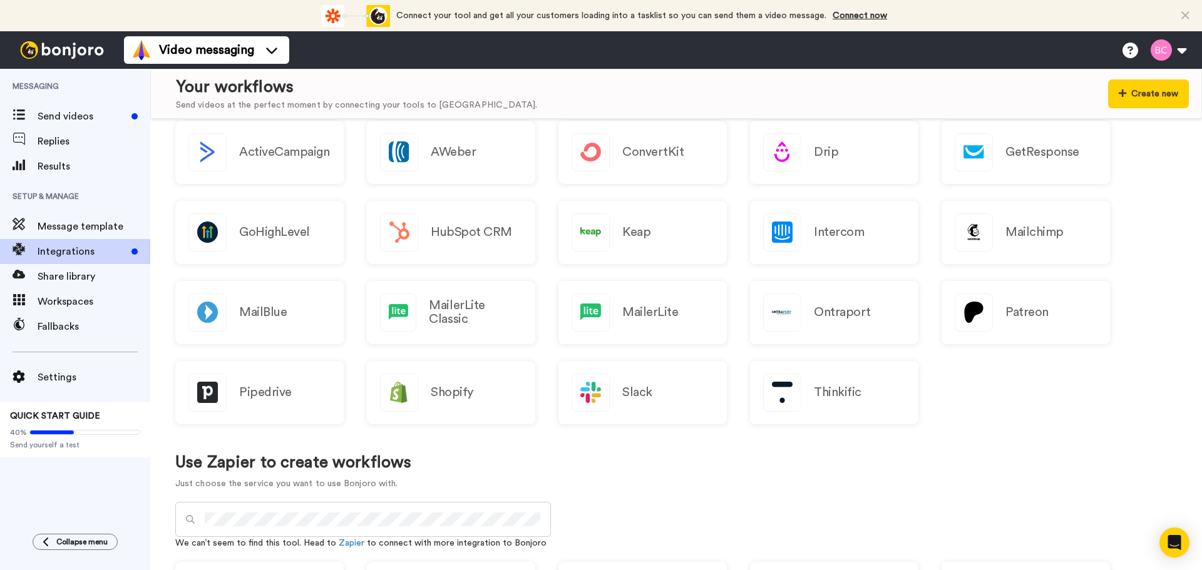
scroll to position [0, 0]
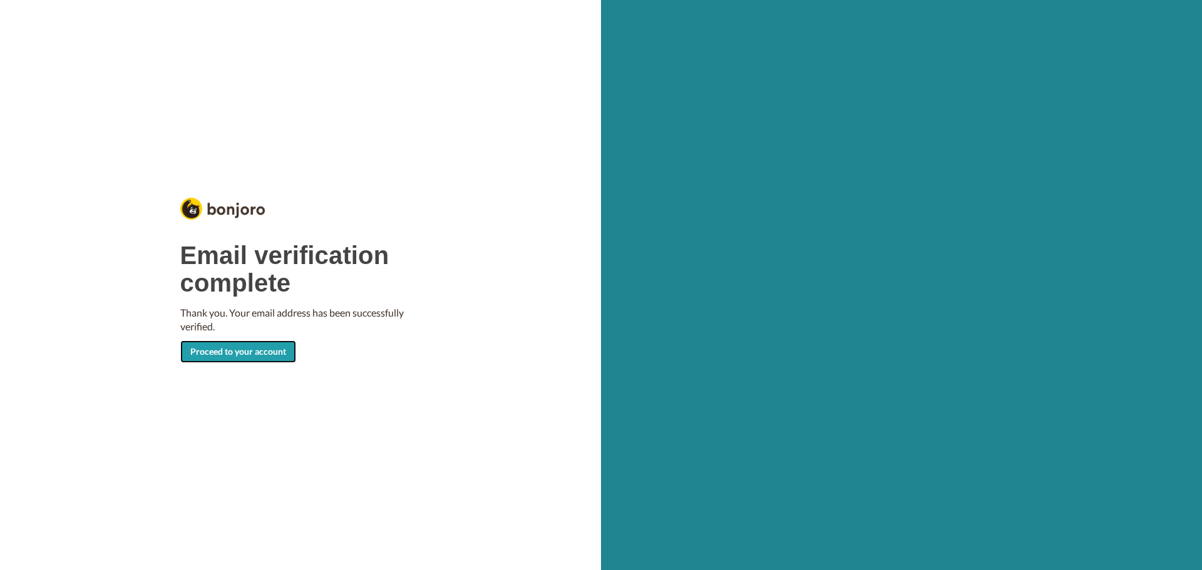
click at [272, 356] on link "Proceed to your account" at bounding box center [238, 352] width 116 height 23
